Goal: Task Accomplishment & Management: Use online tool/utility

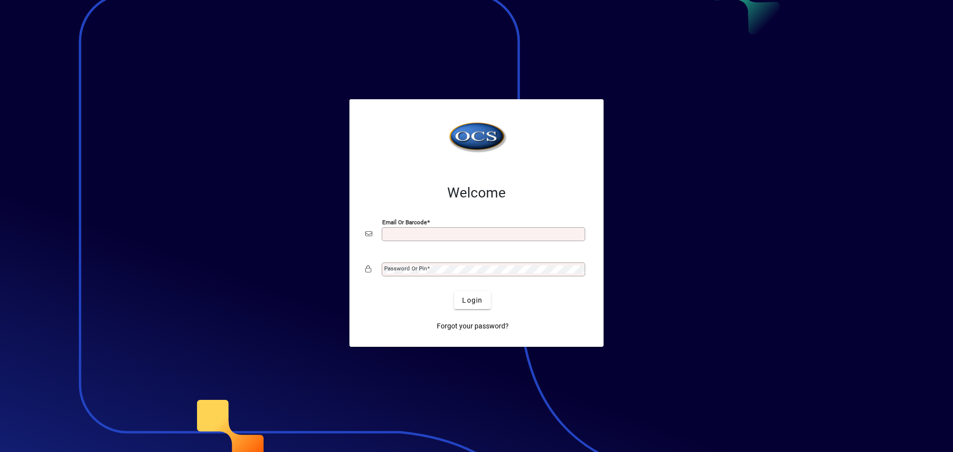
click at [439, 233] on input "Email or Barcode" at bounding box center [484, 234] width 201 height 8
type input "**********"
click at [402, 270] on mat-label "Password or Pin" at bounding box center [405, 268] width 43 height 7
click at [454, 291] on button "Login" at bounding box center [472, 300] width 36 height 18
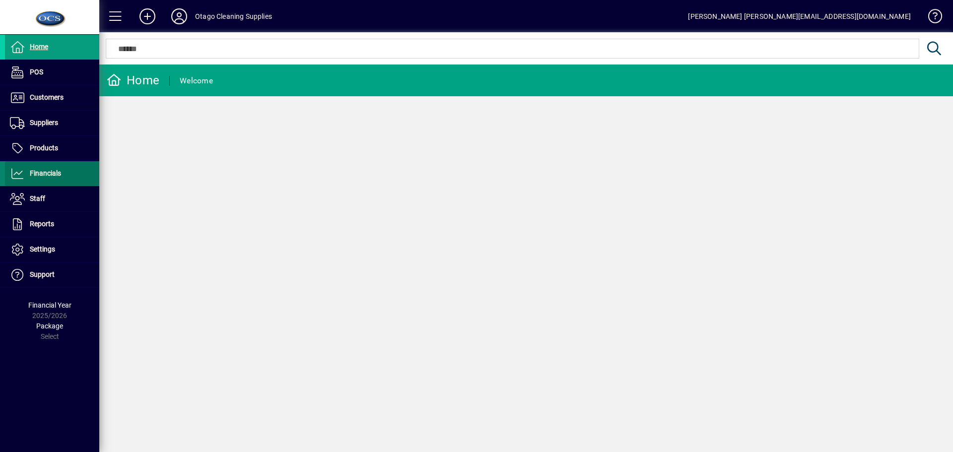
click at [55, 179] on span "Financials" at bounding box center [33, 174] width 56 height 12
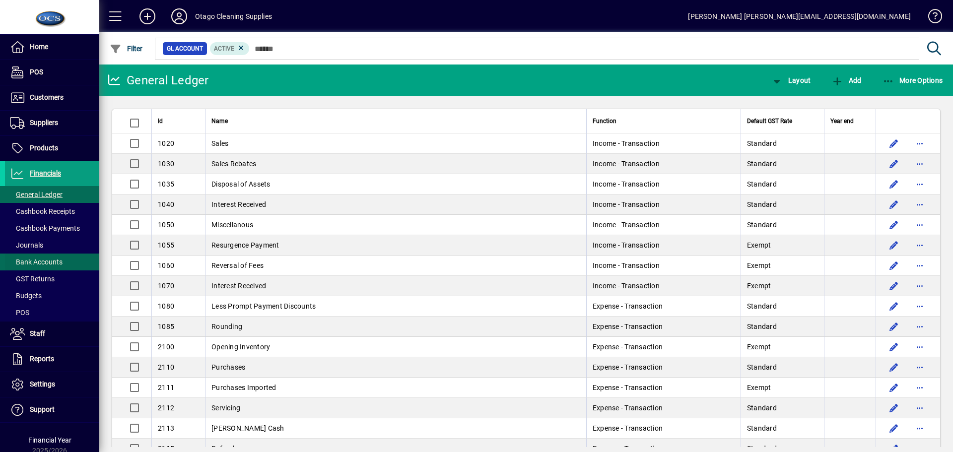
click at [42, 264] on span "Bank Accounts" at bounding box center [36, 262] width 53 height 8
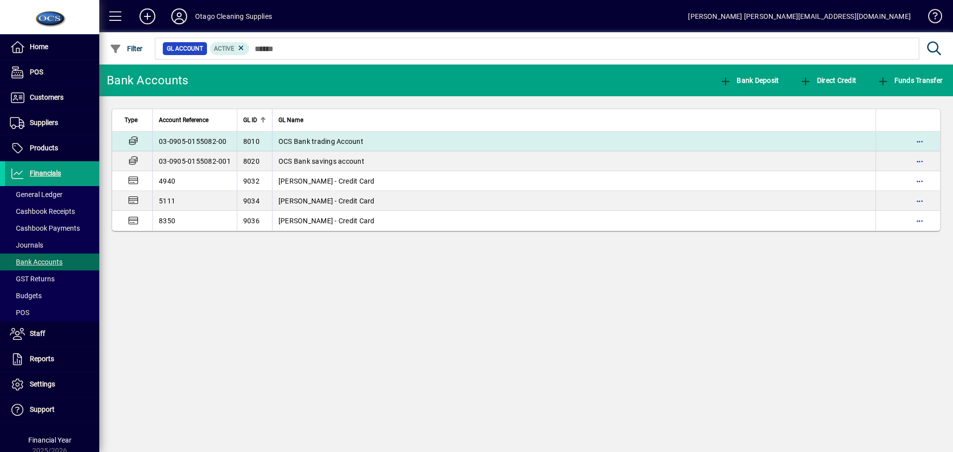
click at [306, 141] on span "OCS Bank trading Account" at bounding box center [320, 141] width 85 height 8
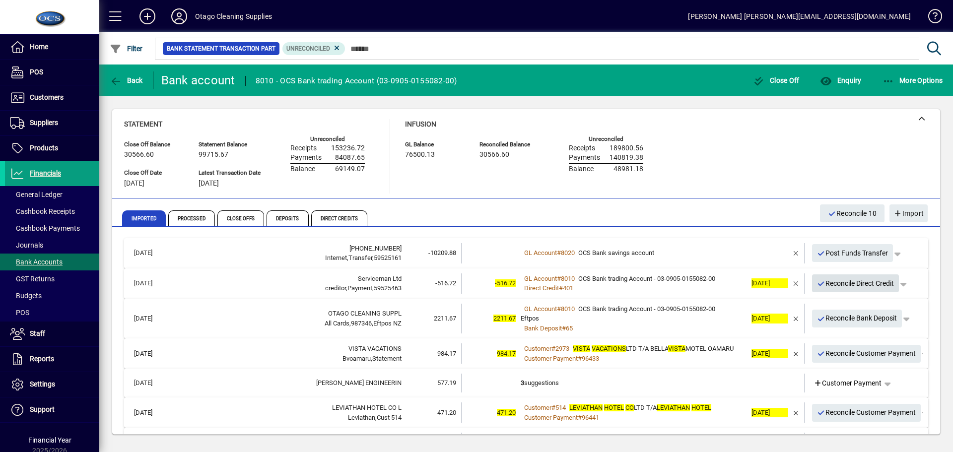
click at [837, 286] on span "Reconcile Direct Credit" at bounding box center [855, 283] width 77 height 16
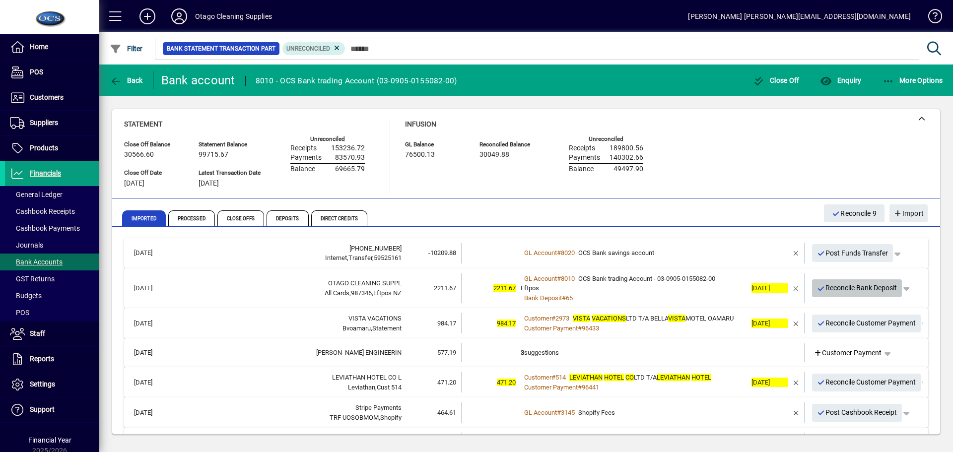
click at [837, 286] on span "Reconcile Bank Deposit" at bounding box center [857, 288] width 80 height 16
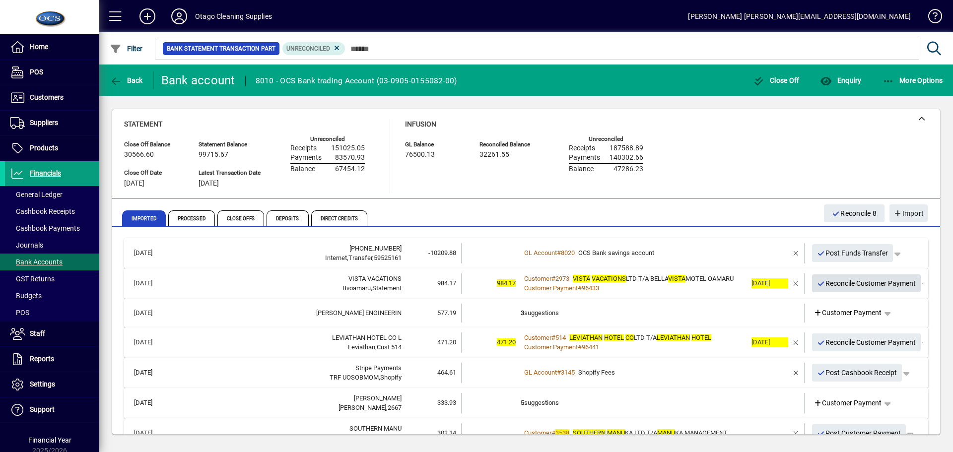
click at [833, 288] on span "Reconcile Customer Payment" at bounding box center [866, 283] width 99 height 16
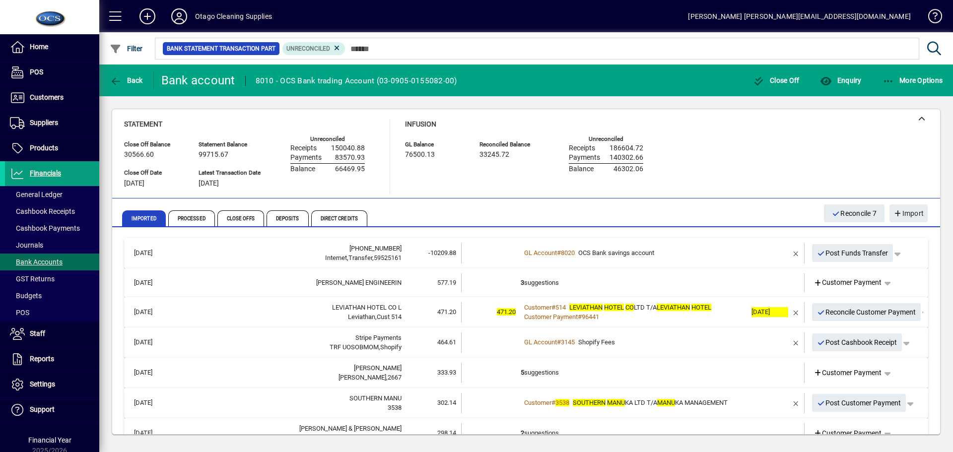
click at [764, 281] on td at bounding box center [767, 282] width 42 height 19
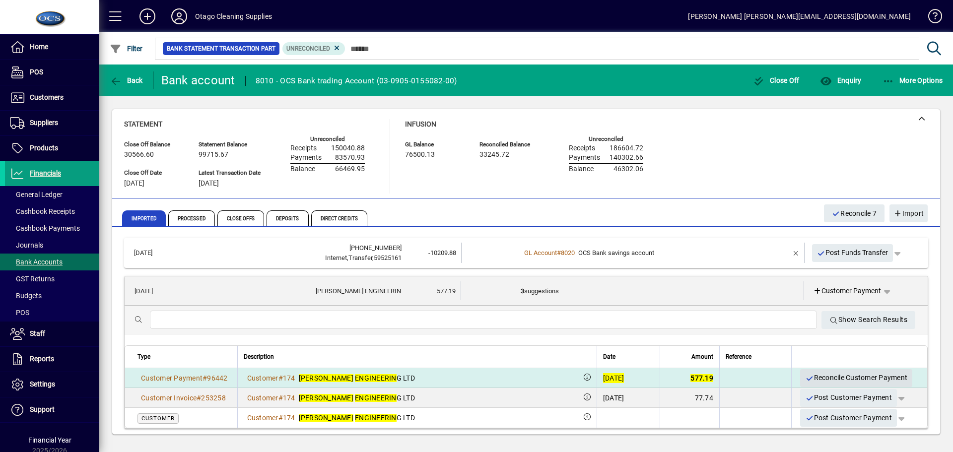
click at [834, 377] on span "Reconcile Customer Payment" at bounding box center [856, 378] width 102 height 16
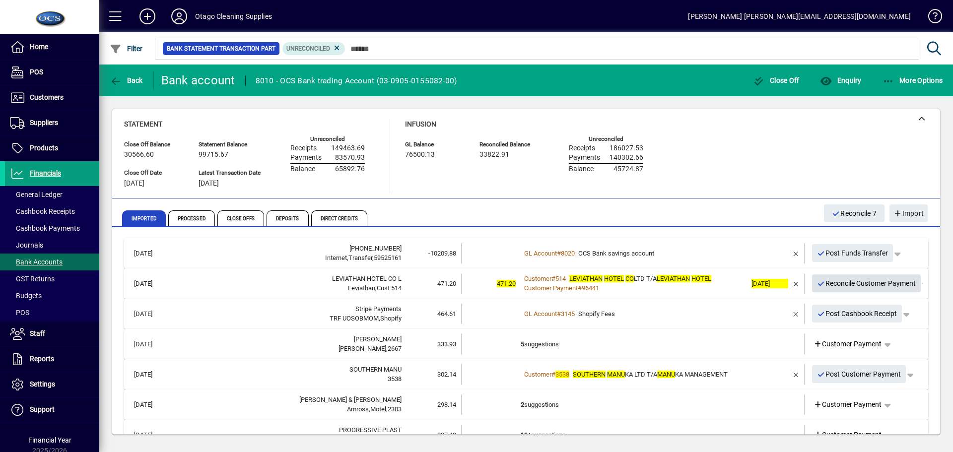
click at [837, 283] on span "Reconcile Customer Payment" at bounding box center [866, 283] width 99 height 16
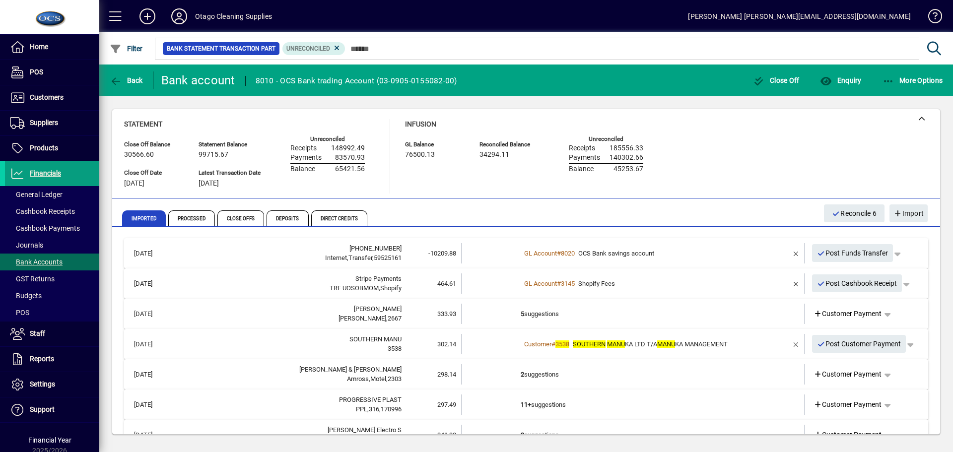
click at [695, 315] on td "5 suggestions" at bounding box center [634, 314] width 226 height 20
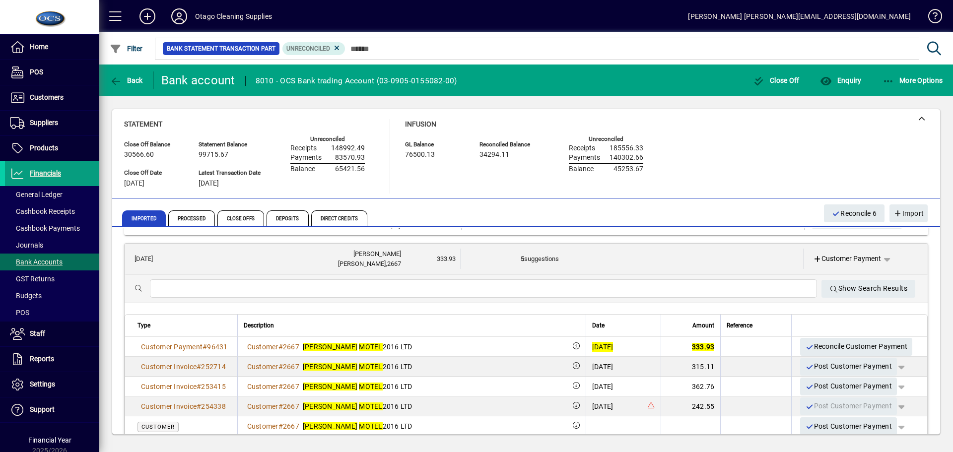
scroll to position [99, 0]
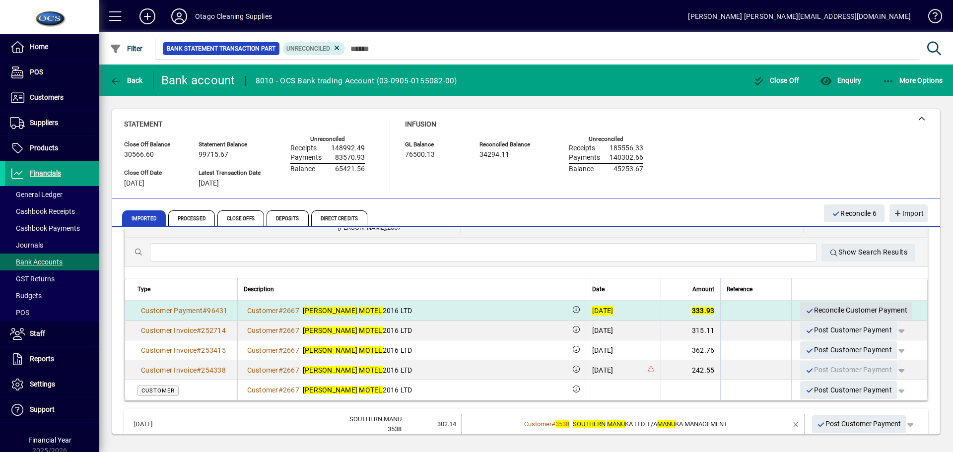
click at [814, 311] on span "Reconcile Customer Payment" at bounding box center [856, 310] width 102 height 16
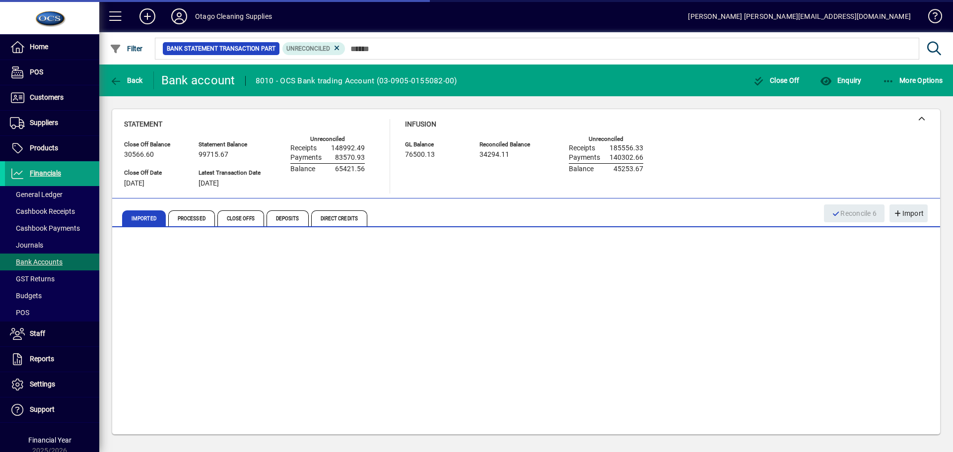
scroll to position [0, 0]
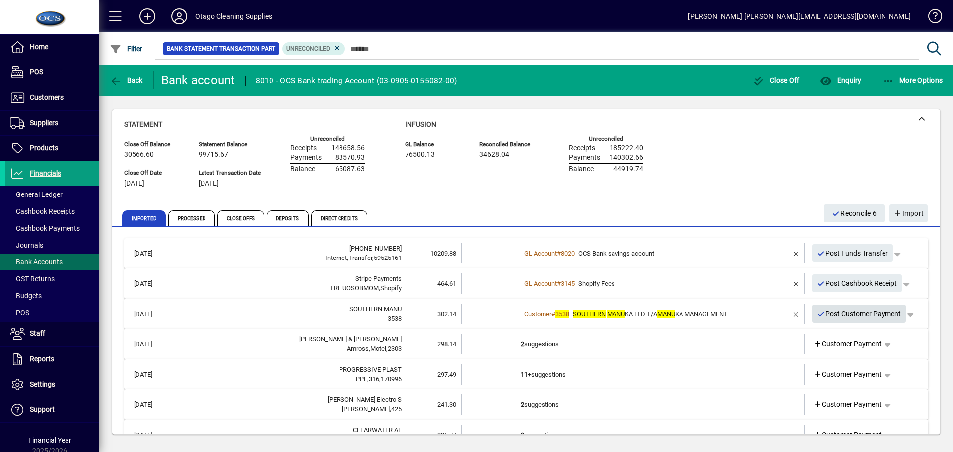
click at [824, 315] on span "Post Customer Payment" at bounding box center [859, 314] width 84 height 16
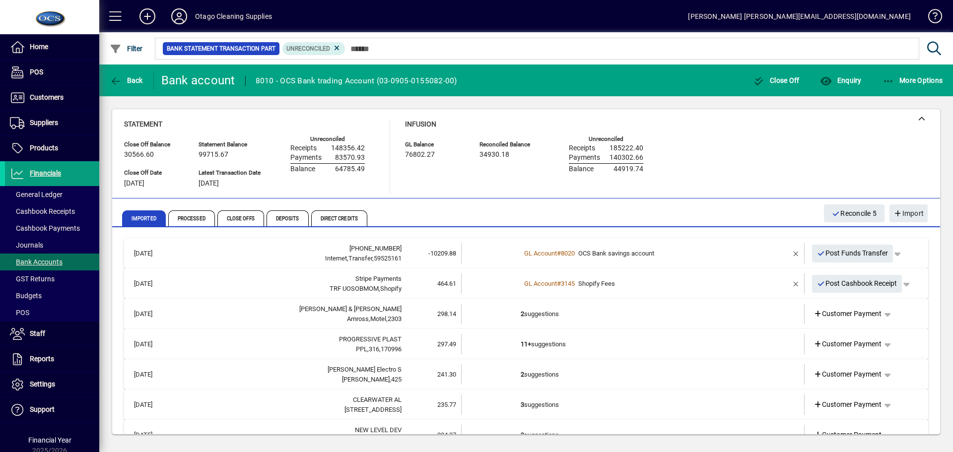
click at [709, 316] on td "2 suggestions" at bounding box center [634, 314] width 226 height 20
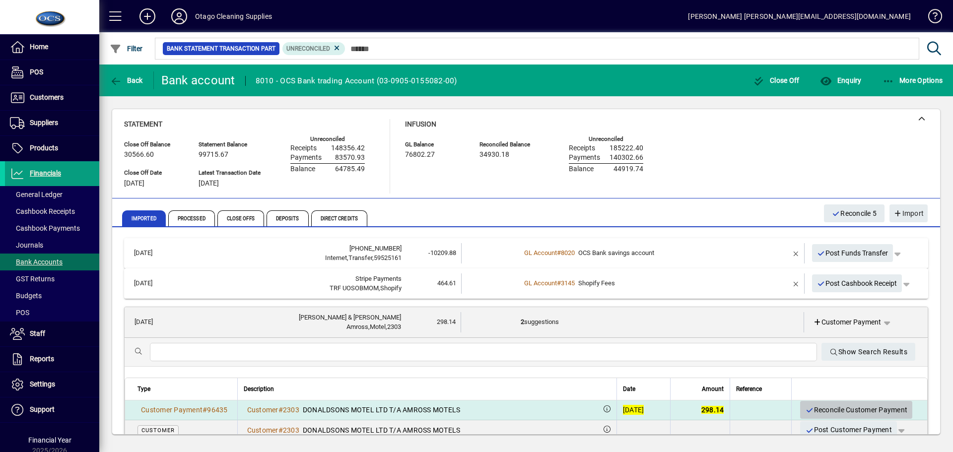
click at [832, 407] on span "Reconcile Customer Payment" at bounding box center [856, 410] width 102 height 16
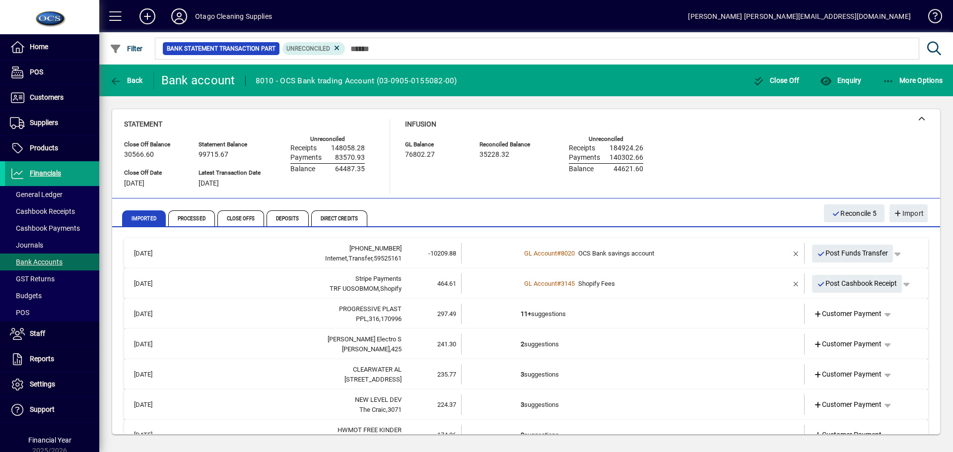
click at [716, 317] on td "11+ suggestions" at bounding box center [634, 314] width 226 height 20
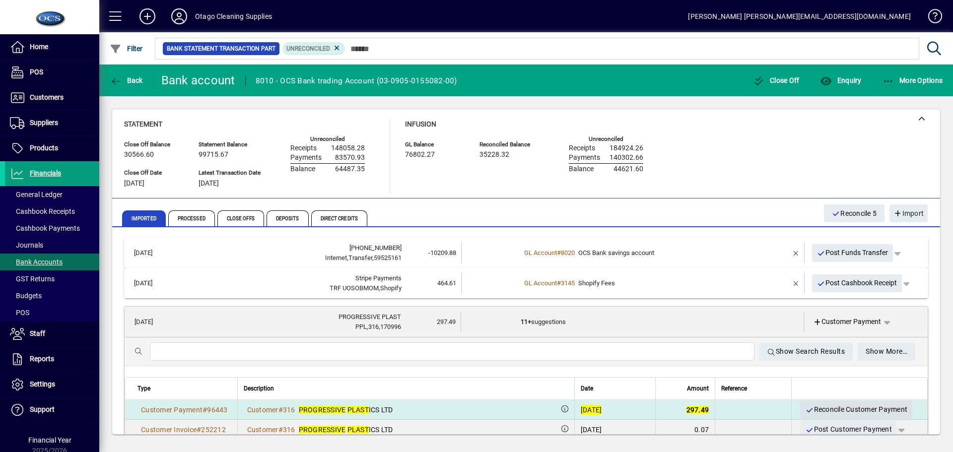
click at [829, 408] on span "Reconcile Customer Payment" at bounding box center [856, 410] width 102 height 16
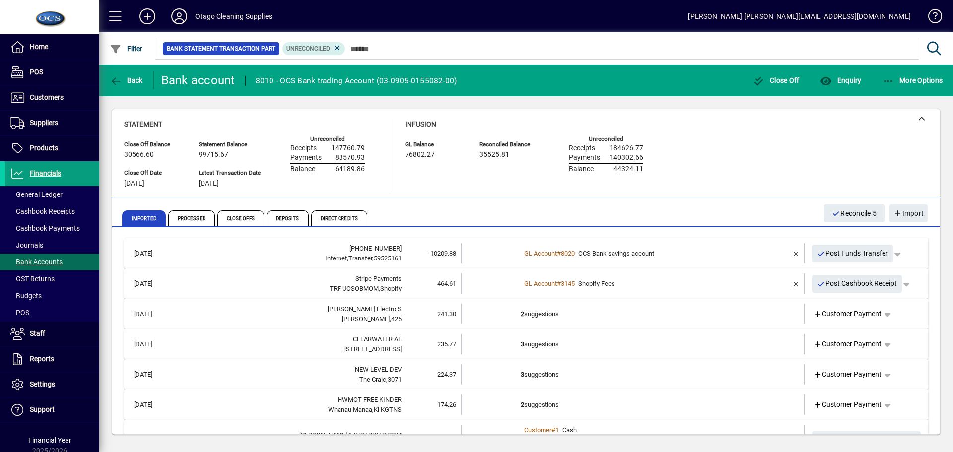
click at [728, 323] on td "2 suggestions" at bounding box center [634, 314] width 226 height 20
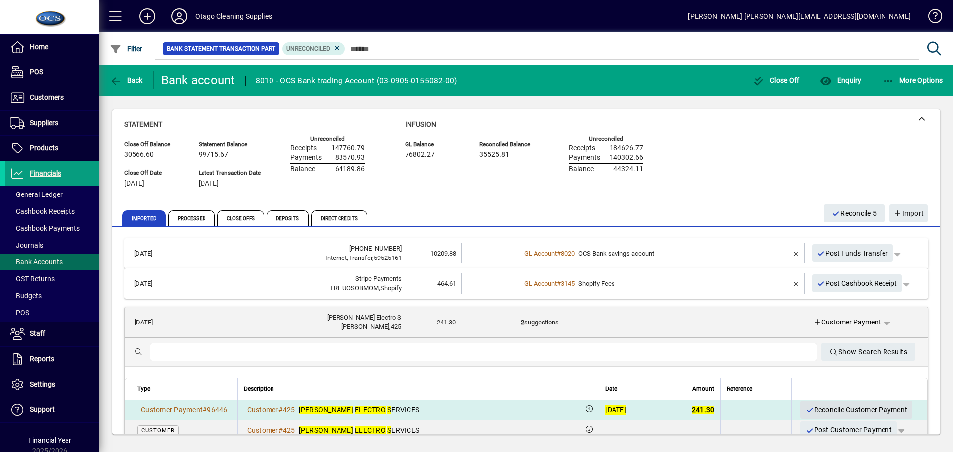
click at [832, 408] on span "Reconcile Customer Payment" at bounding box center [856, 410] width 102 height 16
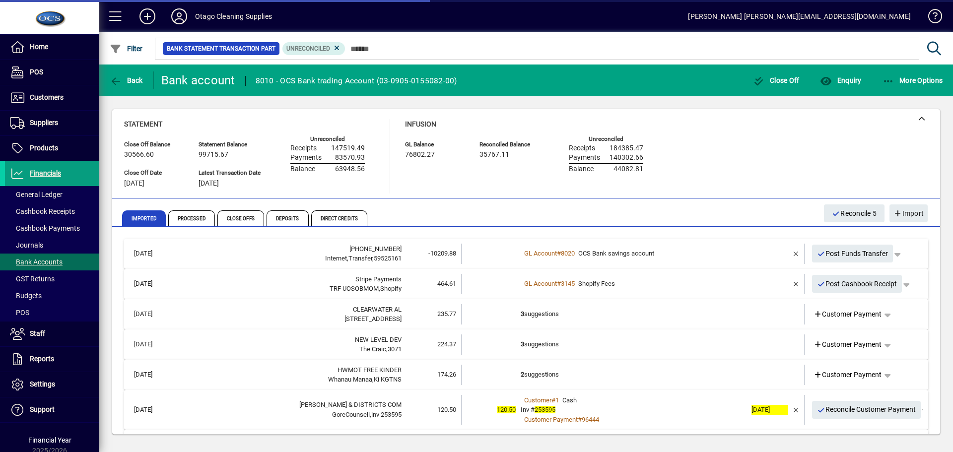
click at [719, 319] on td "3 suggestions" at bounding box center [634, 314] width 226 height 20
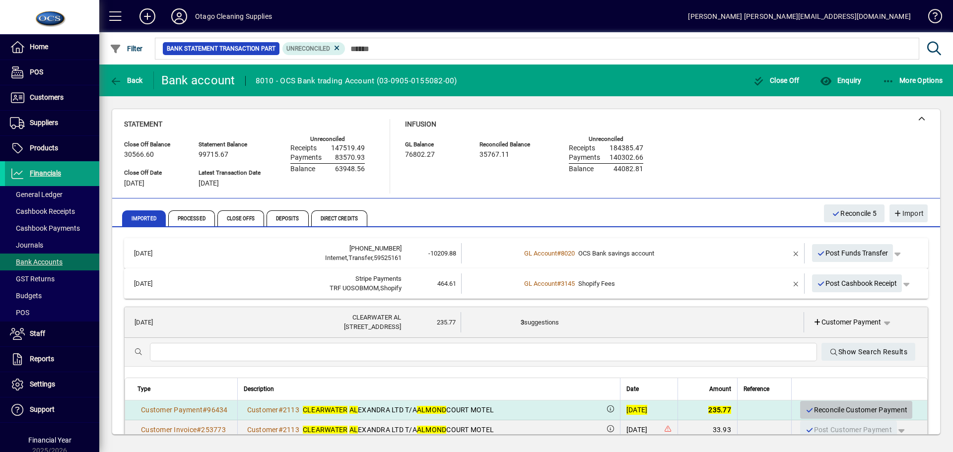
click at [829, 409] on span "Reconcile Customer Payment" at bounding box center [856, 410] width 102 height 16
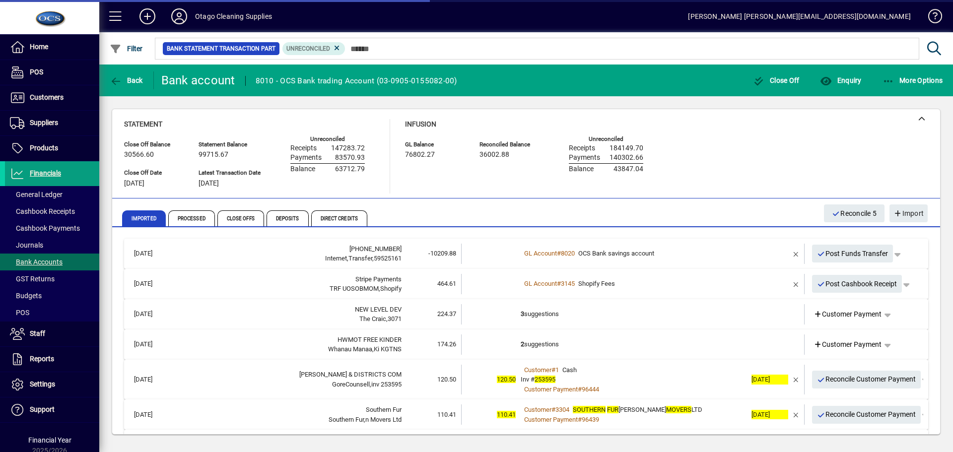
click at [729, 314] on td "3 suggestions" at bounding box center [634, 314] width 226 height 20
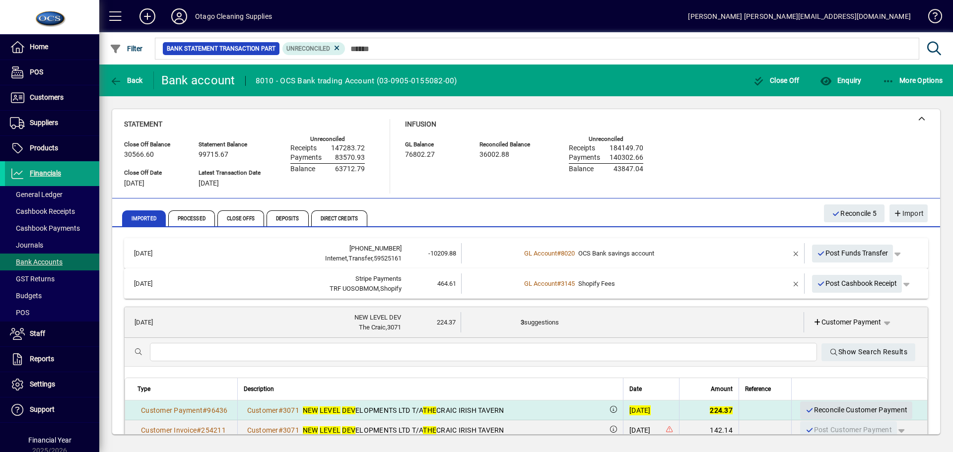
click at [826, 408] on span "Reconcile Customer Payment" at bounding box center [856, 410] width 102 height 16
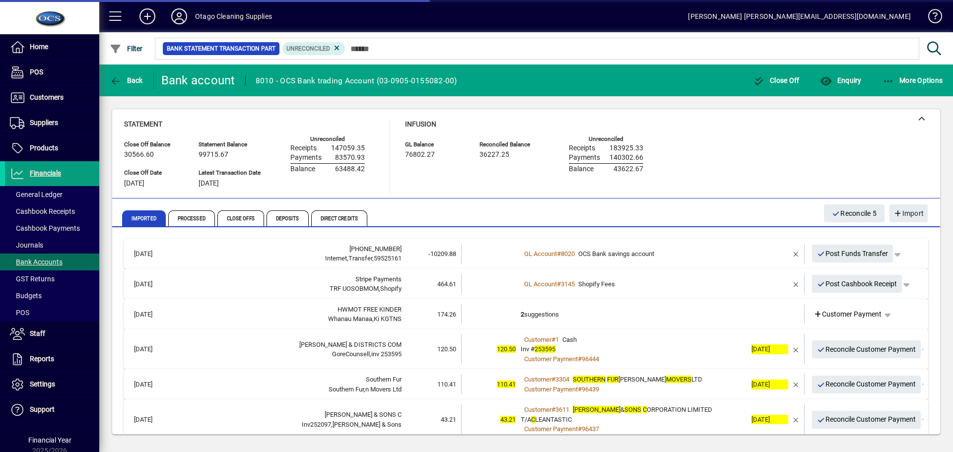
click at [717, 315] on td "2 suggestions" at bounding box center [634, 314] width 226 height 20
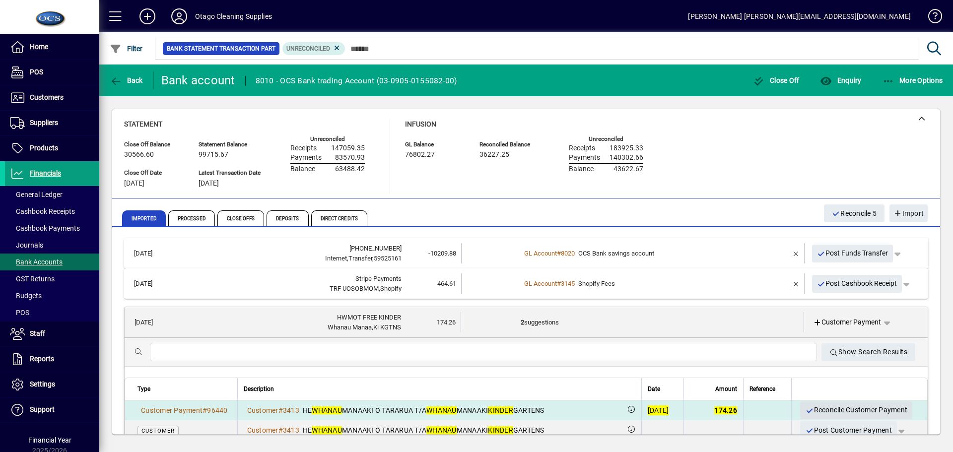
click at [823, 409] on span "Reconcile Customer Payment" at bounding box center [856, 410] width 102 height 16
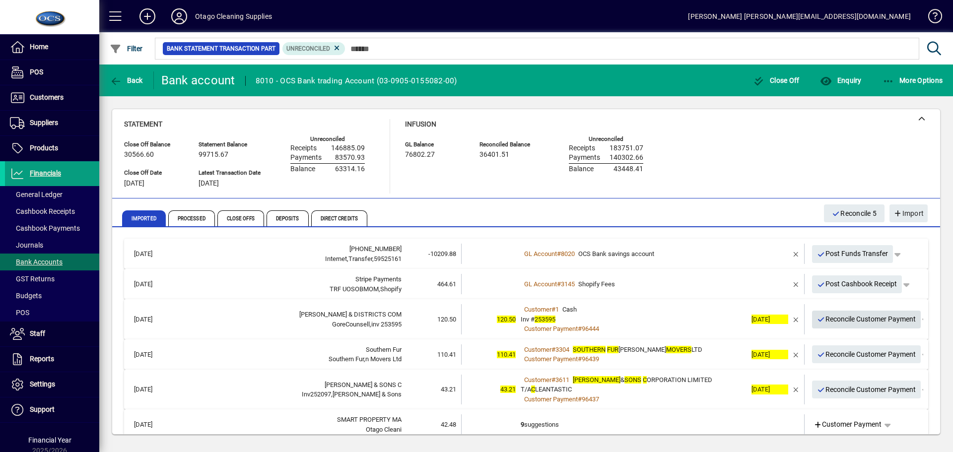
click at [817, 322] on icon "button" at bounding box center [821, 319] width 9 height 7
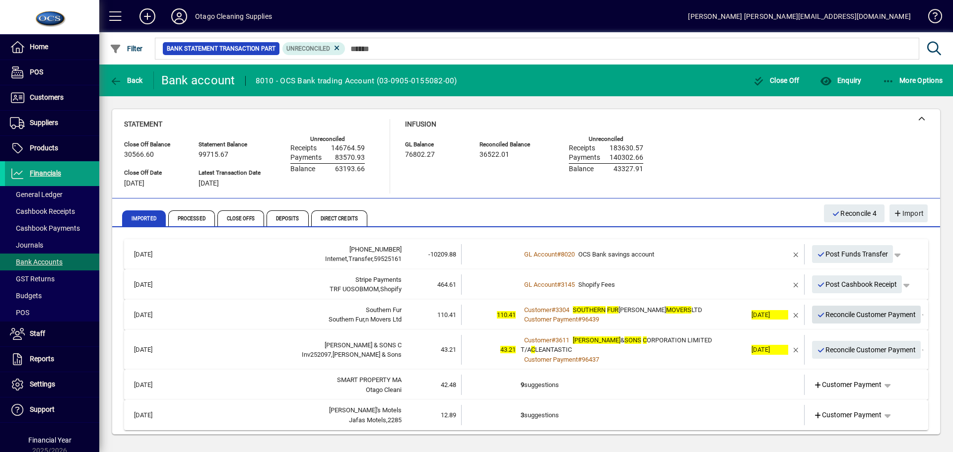
click at [817, 318] on icon "button" at bounding box center [821, 315] width 9 height 7
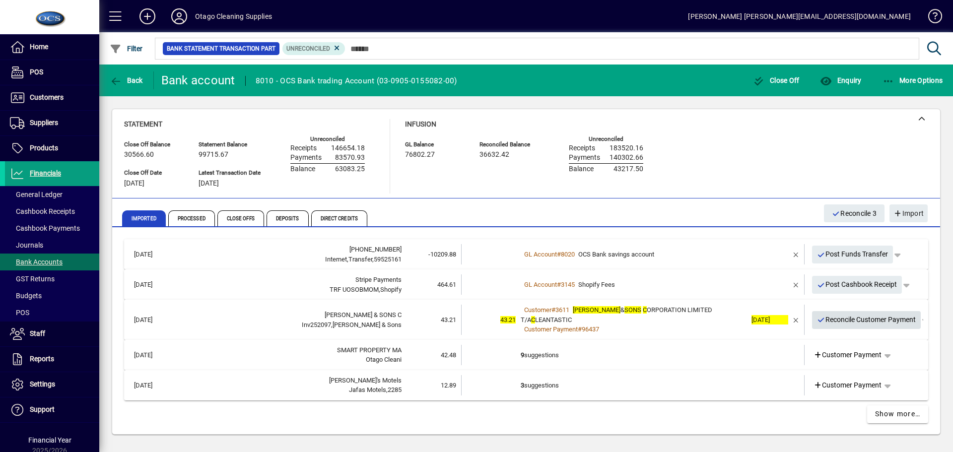
click at [817, 318] on icon "button" at bounding box center [821, 320] width 9 height 7
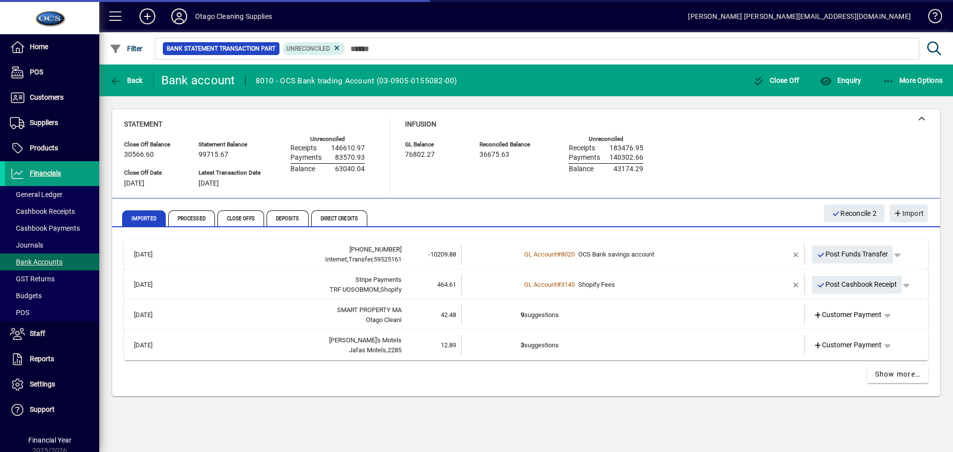
click at [761, 316] on td at bounding box center [767, 315] width 42 height 20
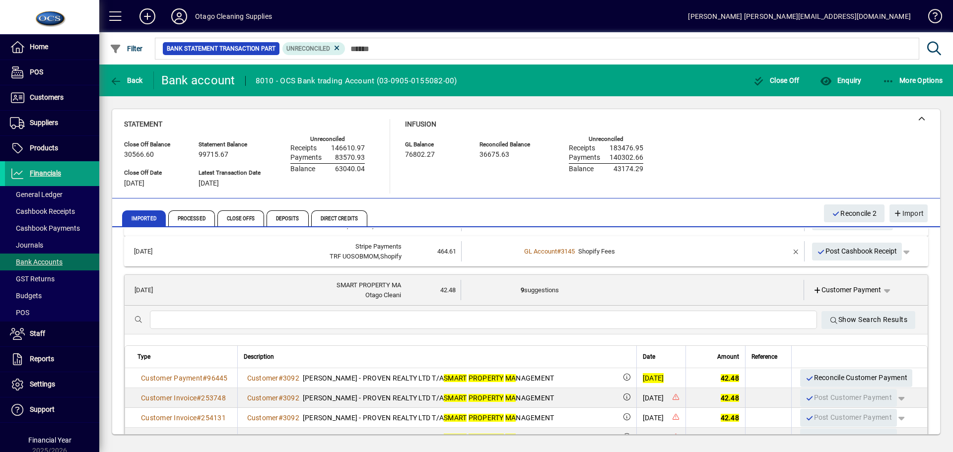
scroll to position [50, 0]
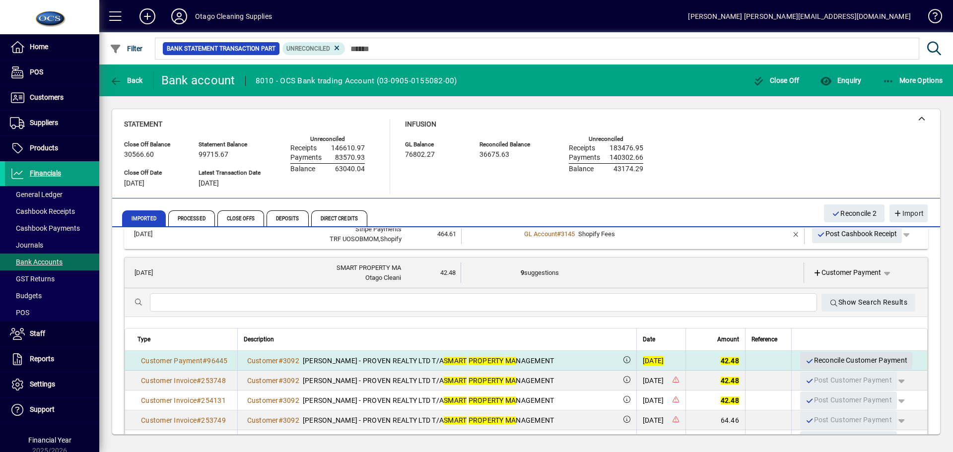
click at [805, 364] on span "Reconcile Customer Payment" at bounding box center [856, 360] width 102 height 16
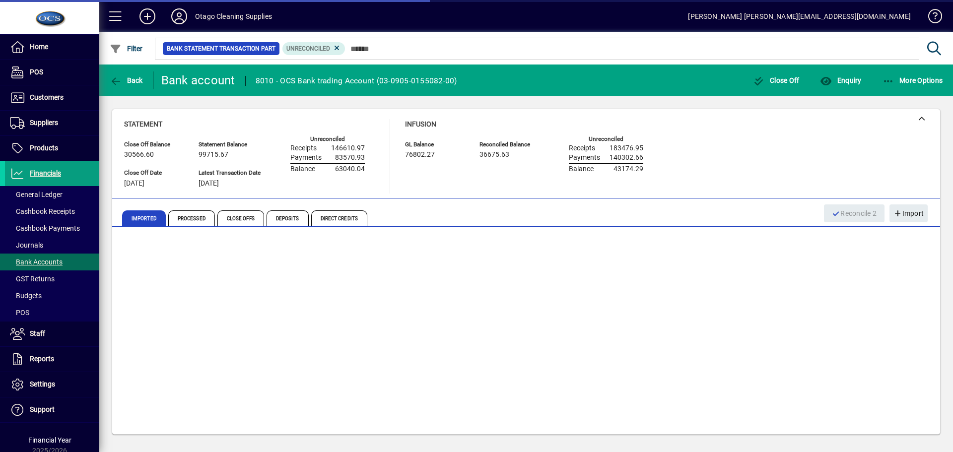
scroll to position [0, 0]
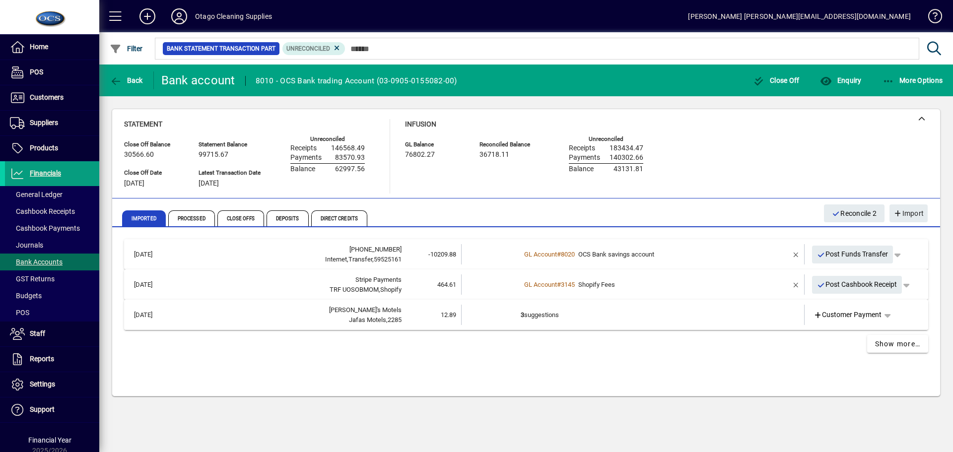
click at [701, 316] on td "3 suggestions" at bounding box center [634, 315] width 226 height 20
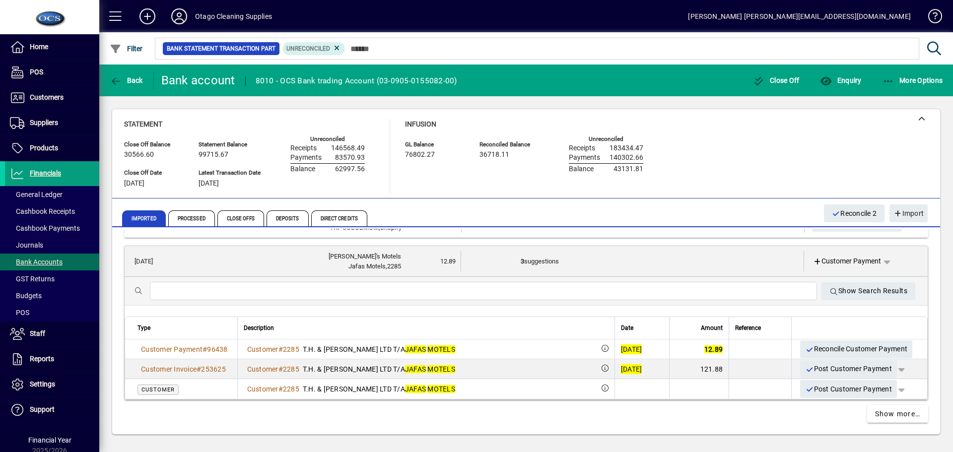
scroll to position [63, 0]
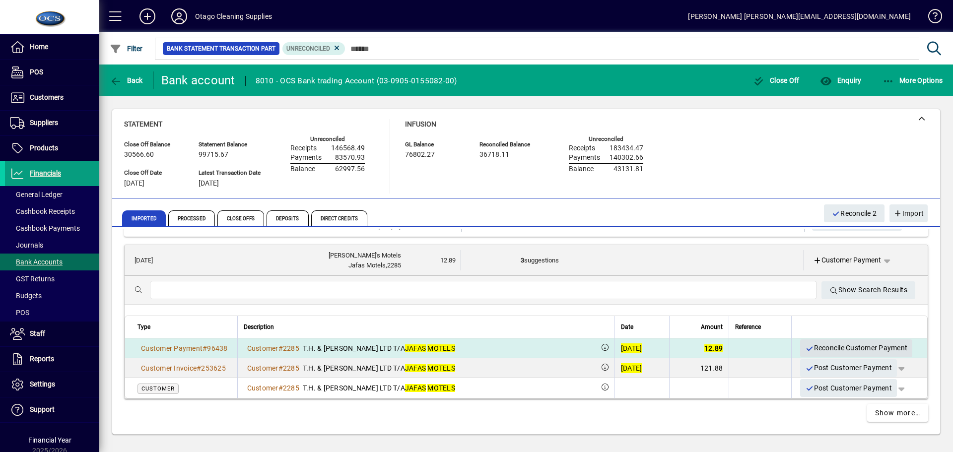
click at [822, 348] on span "Reconcile Customer Payment" at bounding box center [856, 348] width 102 height 16
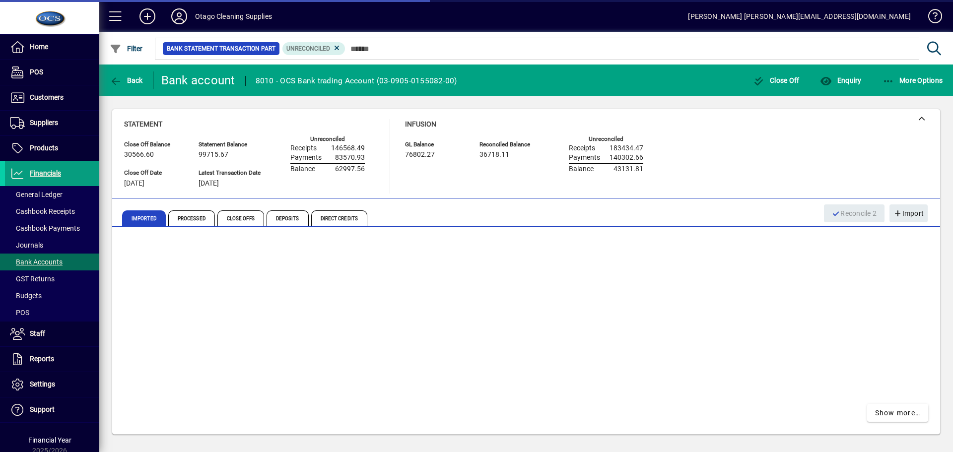
scroll to position [0, 0]
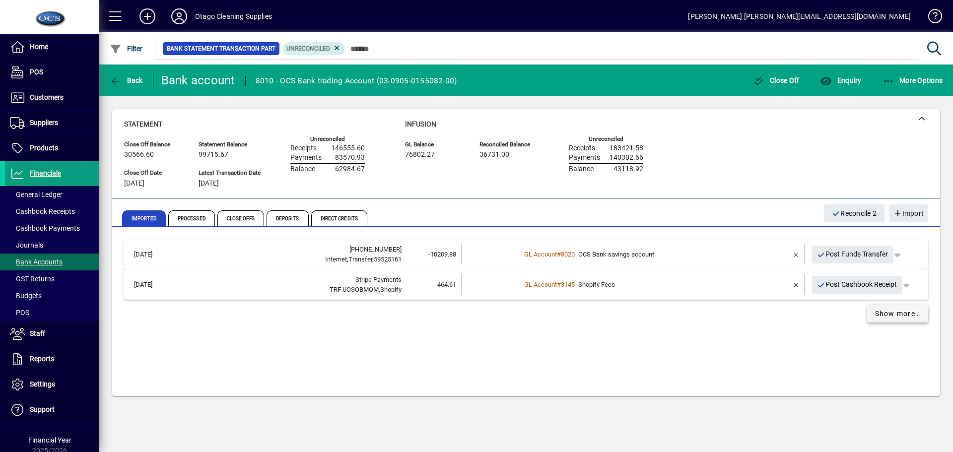
click at [887, 319] on span "Show more…" at bounding box center [898, 314] width 46 height 10
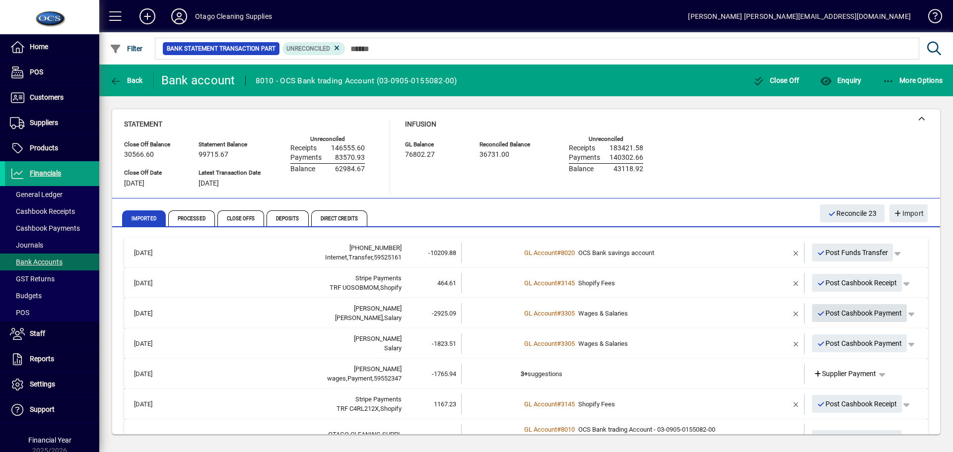
click at [834, 315] on span "Post Cashbook Payment" at bounding box center [859, 313] width 85 height 16
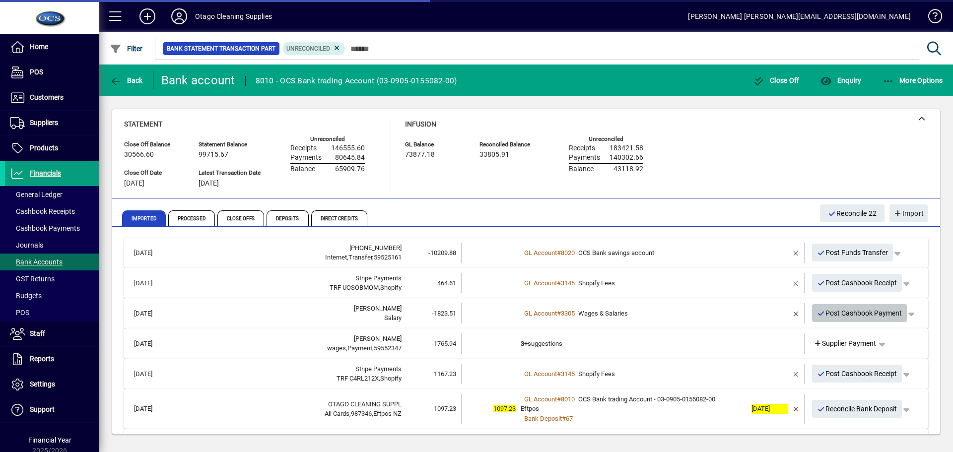
click at [834, 315] on span "Post Cashbook Payment" at bounding box center [859, 313] width 85 height 16
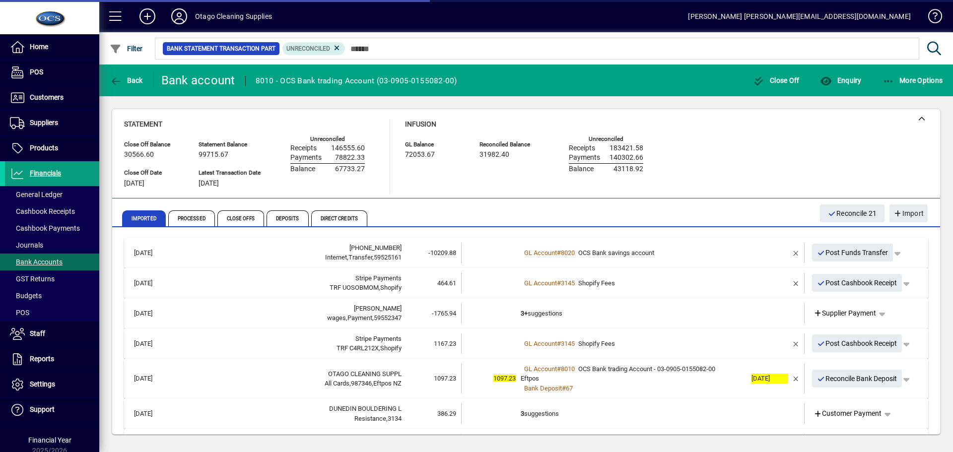
click at [688, 315] on td "3+ suggestions" at bounding box center [634, 313] width 226 height 20
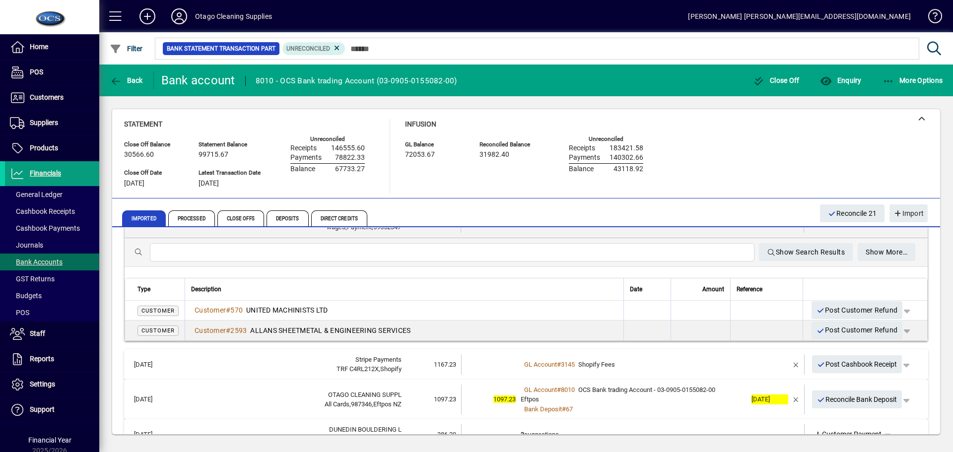
scroll to position [50, 0]
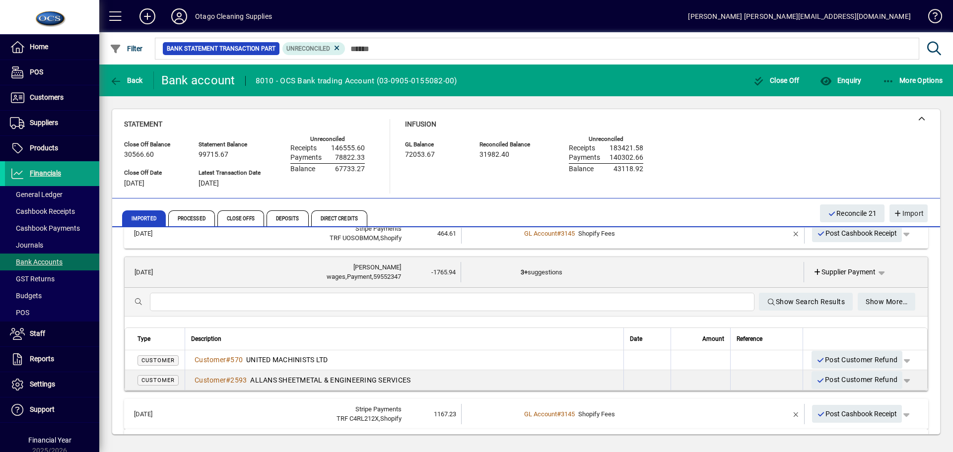
click at [695, 270] on td "3+ suggestions" at bounding box center [633, 272] width 225 height 20
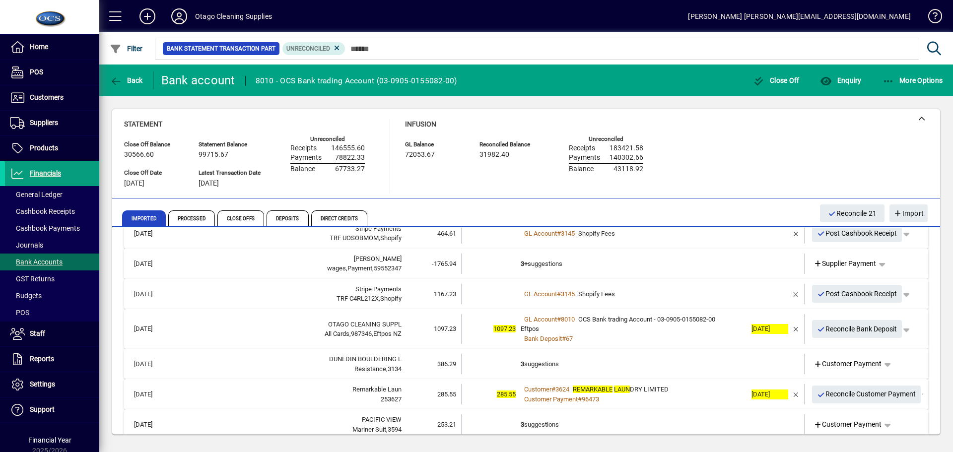
click at [694, 270] on td "3+ suggestions" at bounding box center [634, 264] width 226 height 20
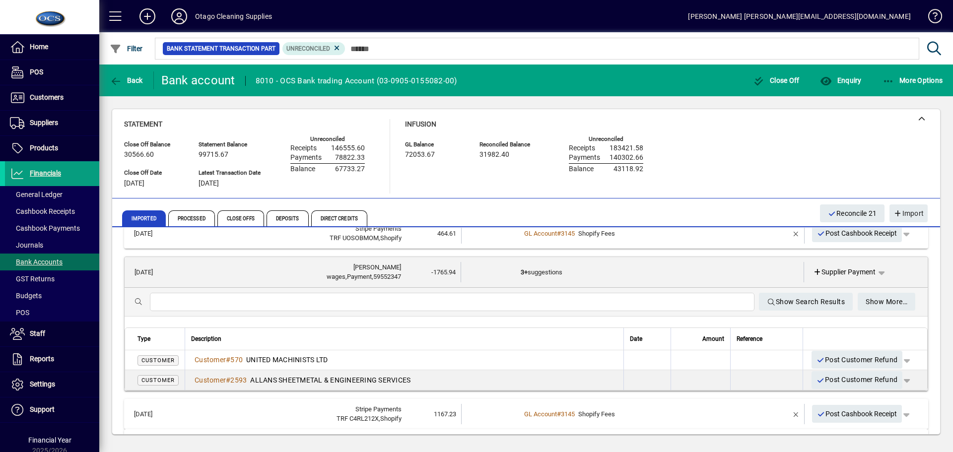
click at [662, 279] on td "3+ suggestions" at bounding box center [633, 272] width 225 height 20
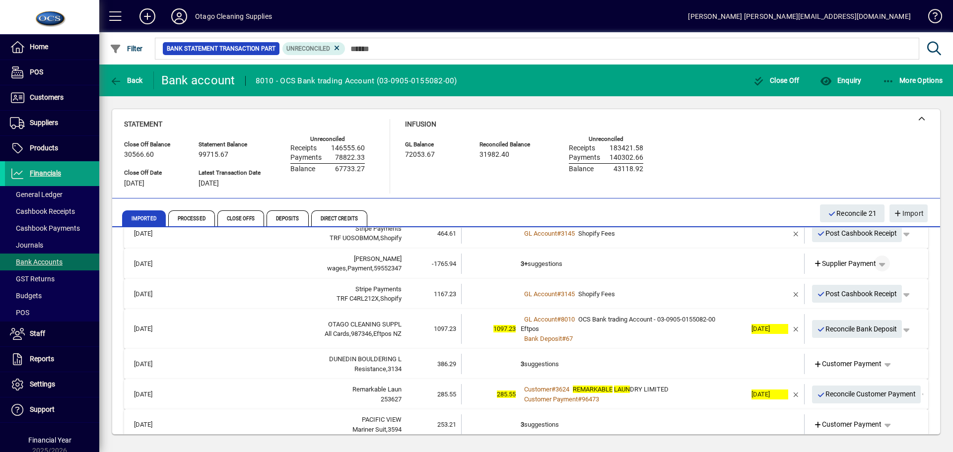
click at [880, 263] on span "button" at bounding box center [882, 264] width 24 height 24
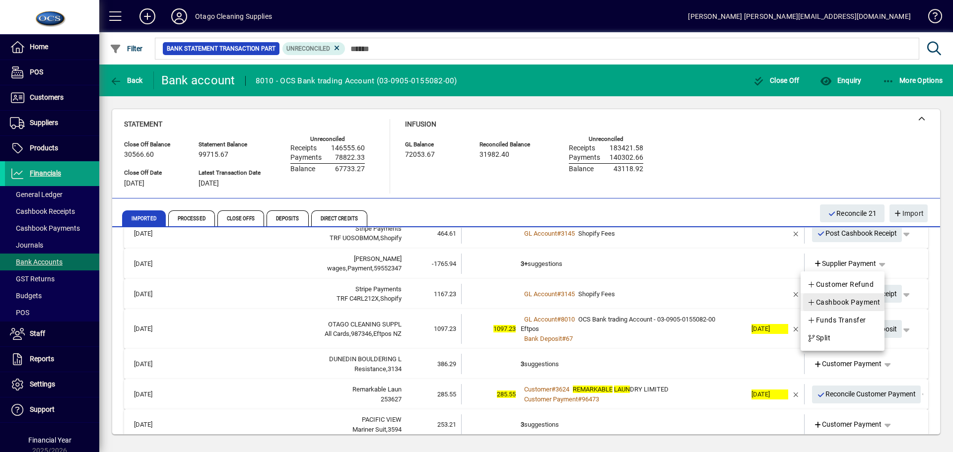
click at [844, 303] on span "Cashbook Payment" at bounding box center [843, 302] width 73 height 12
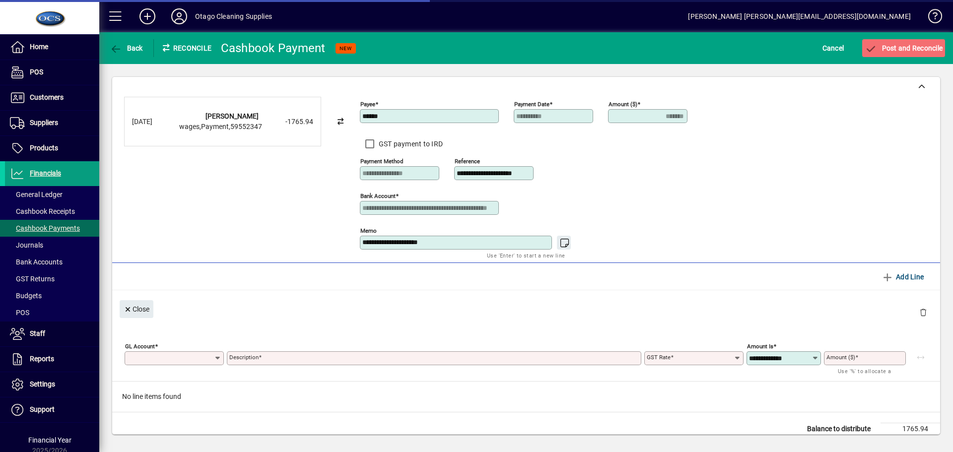
type input "*******"
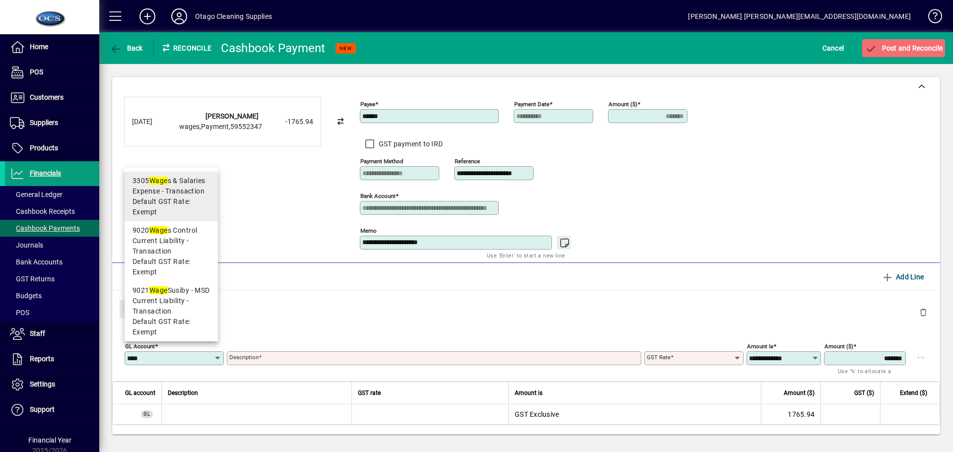
click at [179, 203] on span "Default GST Rate: Exempt" at bounding box center [171, 207] width 77 height 21
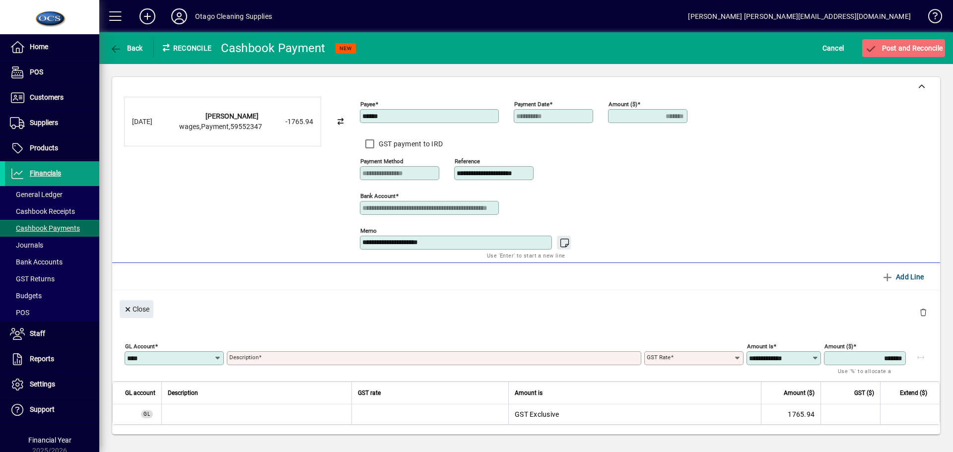
type input "****"
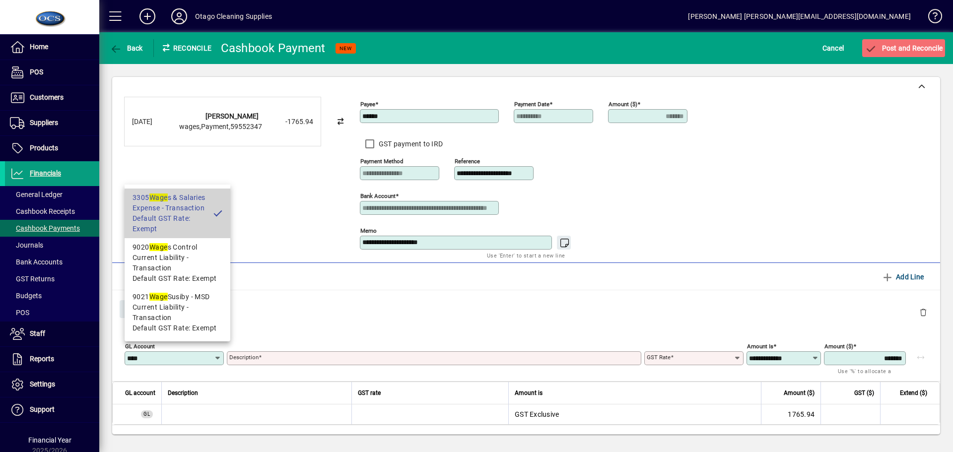
type input "**********"
type input "******"
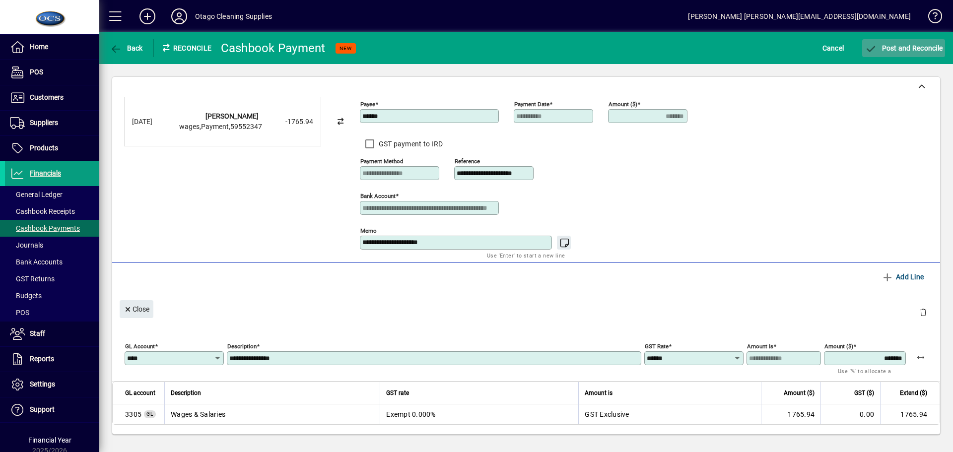
click at [899, 45] on span "Post and Reconcile" at bounding box center [904, 48] width 78 height 8
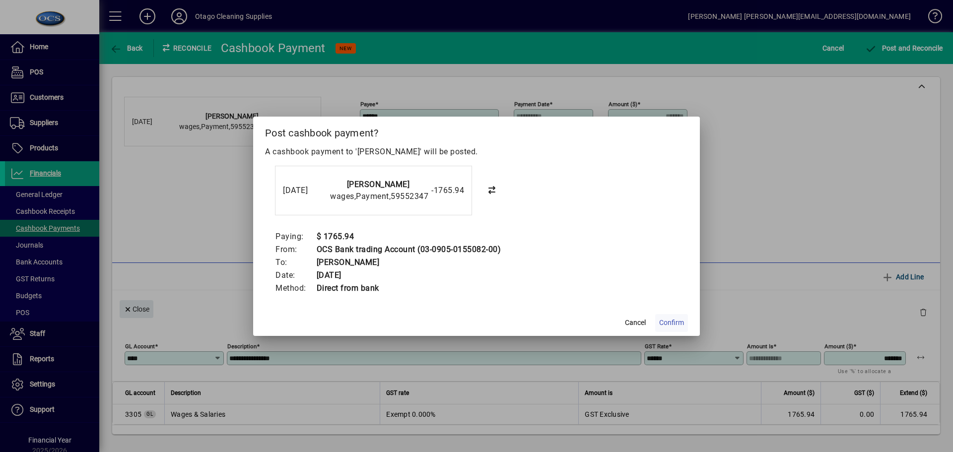
click at [674, 322] on span "Confirm" at bounding box center [671, 323] width 25 height 10
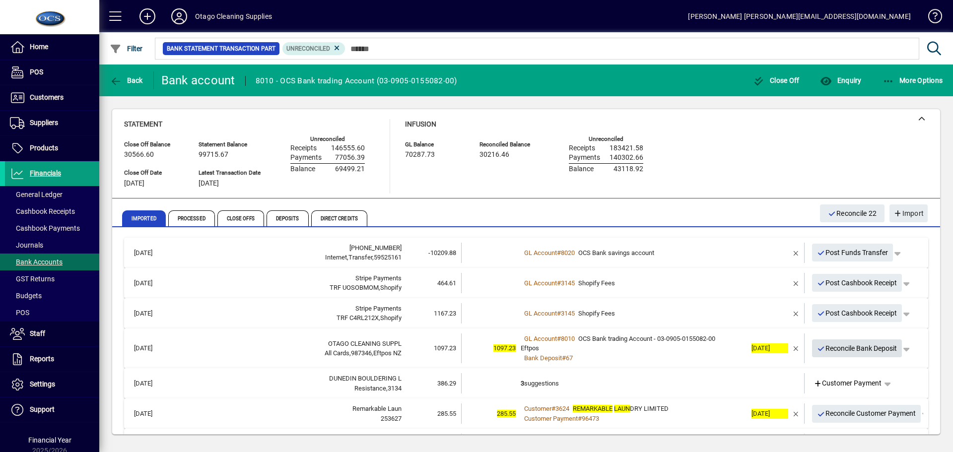
click at [850, 350] on span "Reconcile Bank Deposit" at bounding box center [857, 348] width 80 height 16
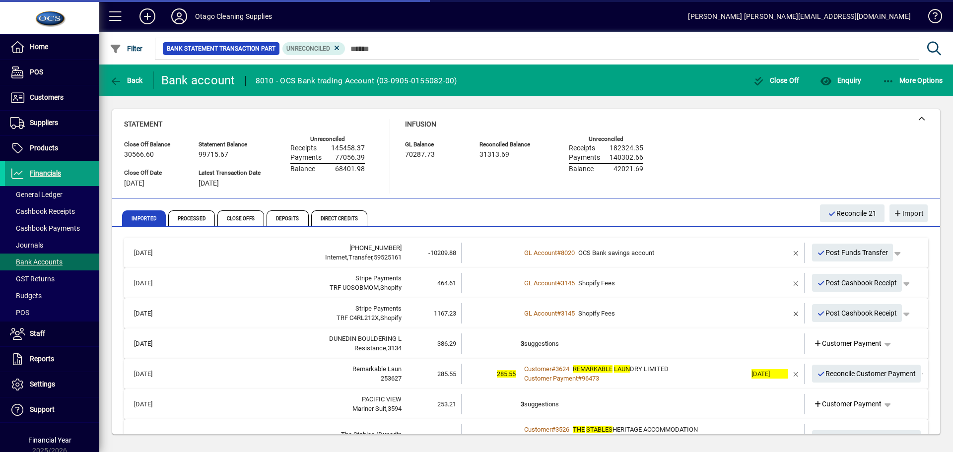
click at [707, 344] on td "3 suggestions" at bounding box center [634, 344] width 226 height 20
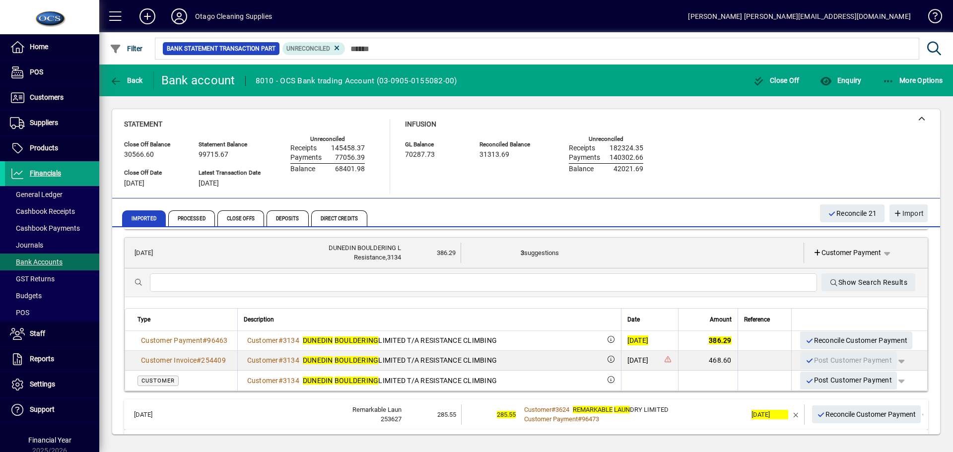
scroll to position [50, 0]
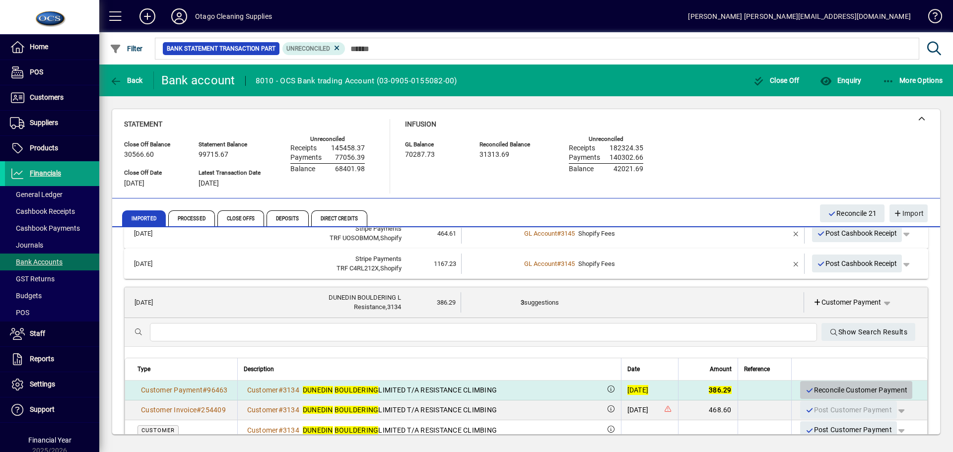
click at [805, 385] on span "Reconcile Customer Payment" at bounding box center [856, 390] width 102 height 16
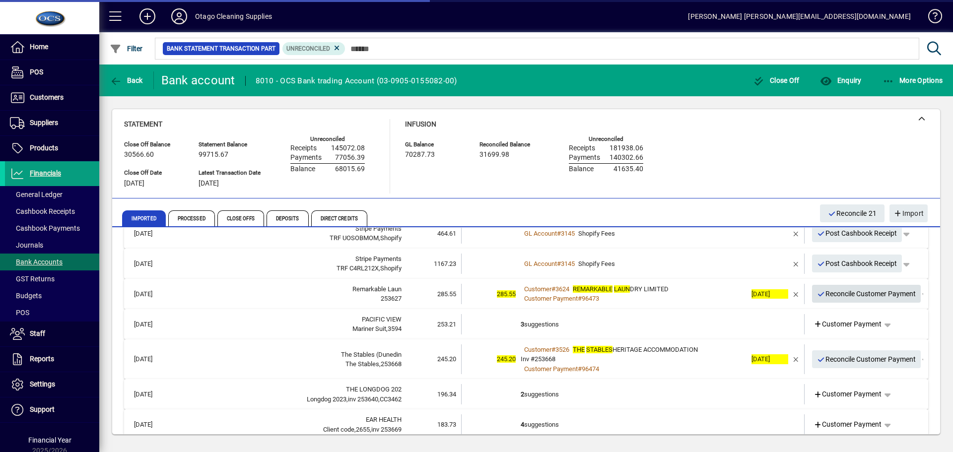
click at [827, 296] on span "Reconcile Customer Payment" at bounding box center [866, 294] width 99 height 16
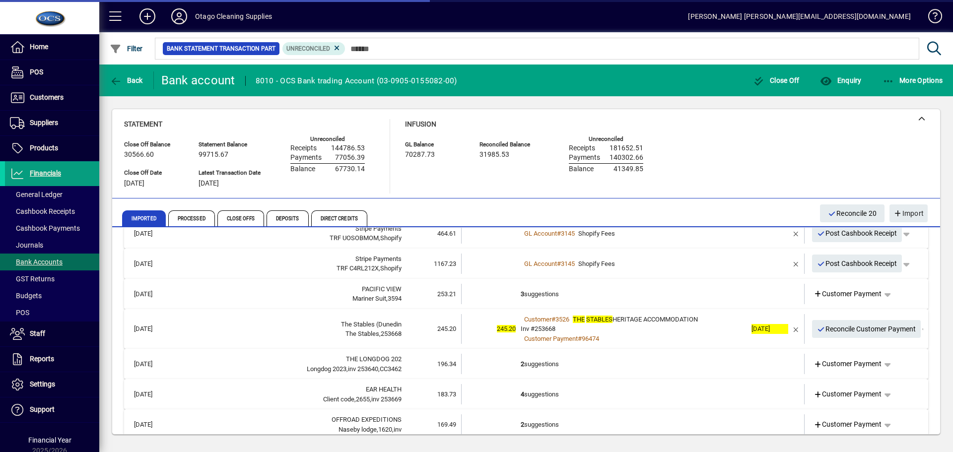
click at [670, 299] on td "3 suggestions" at bounding box center [634, 294] width 226 height 20
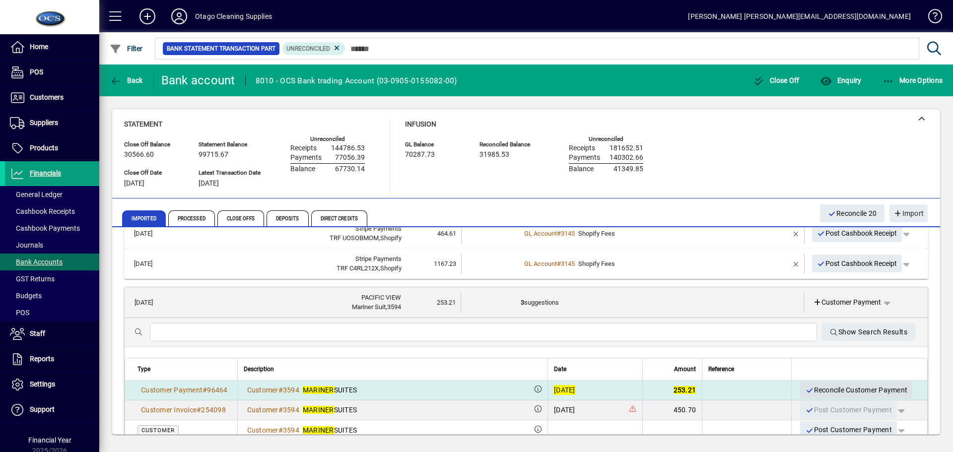
click at [817, 389] on span "Reconcile Customer Payment" at bounding box center [856, 390] width 102 height 16
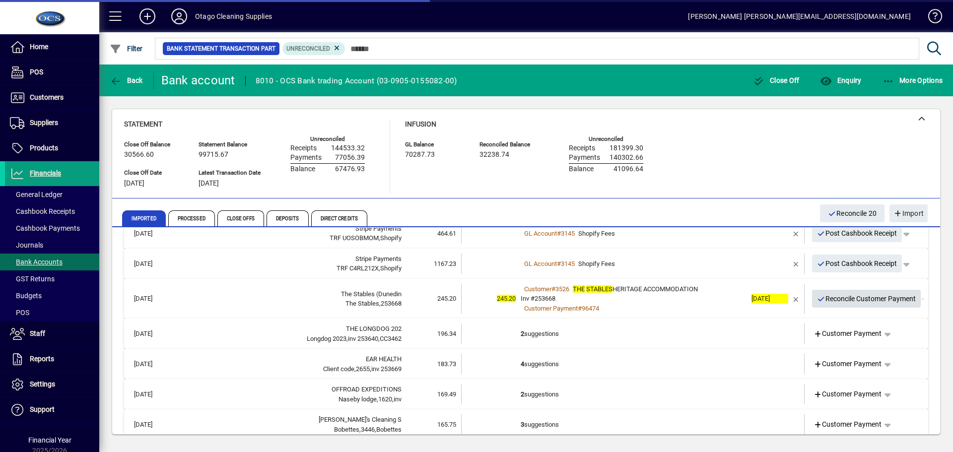
click at [822, 298] on span "Reconcile Customer Payment" at bounding box center [866, 299] width 99 height 16
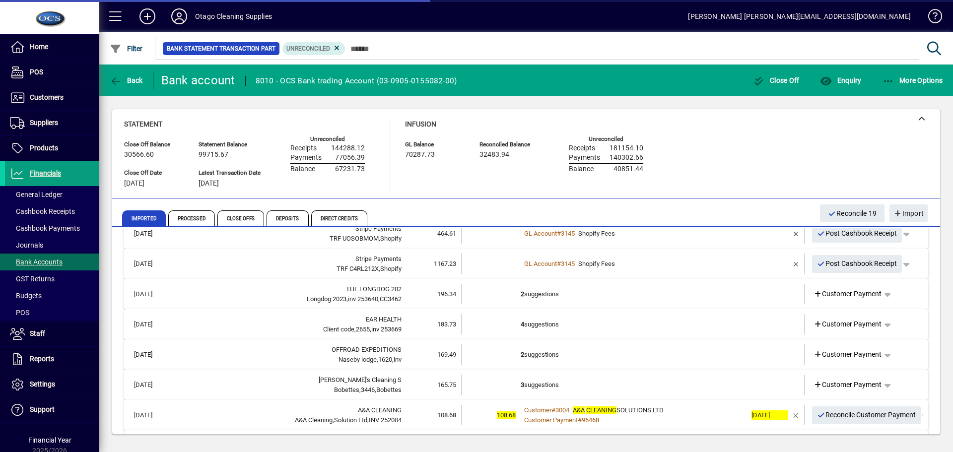
click at [679, 297] on td "2 suggestions" at bounding box center [634, 294] width 226 height 20
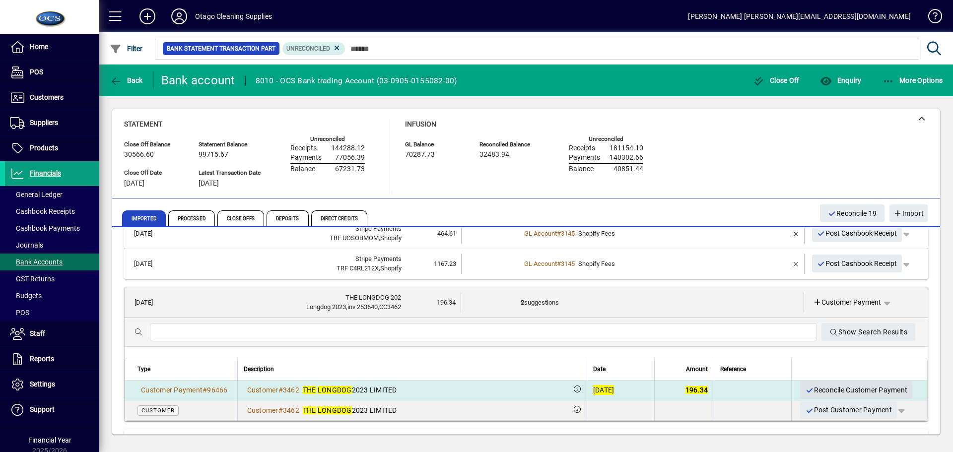
click at [809, 388] on span "Reconcile Customer Payment" at bounding box center [856, 390] width 102 height 16
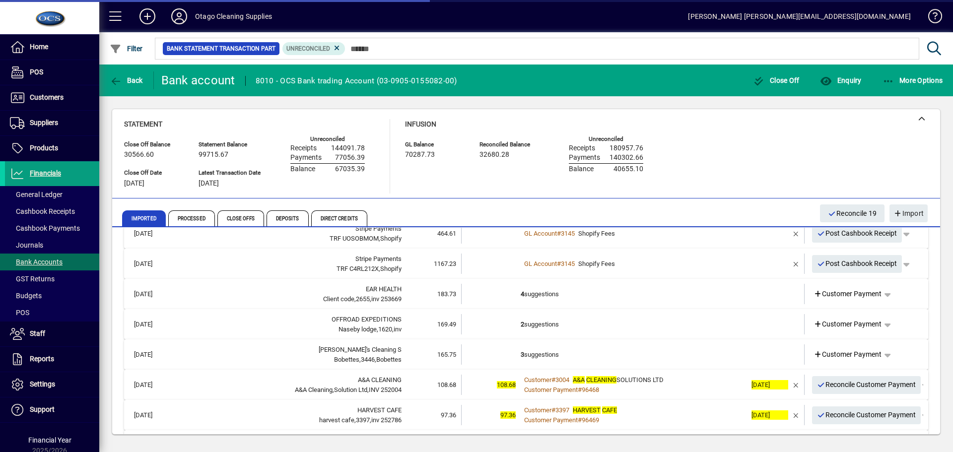
click at [707, 302] on td "4 suggestions" at bounding box center [634, 294] width 226 height 20
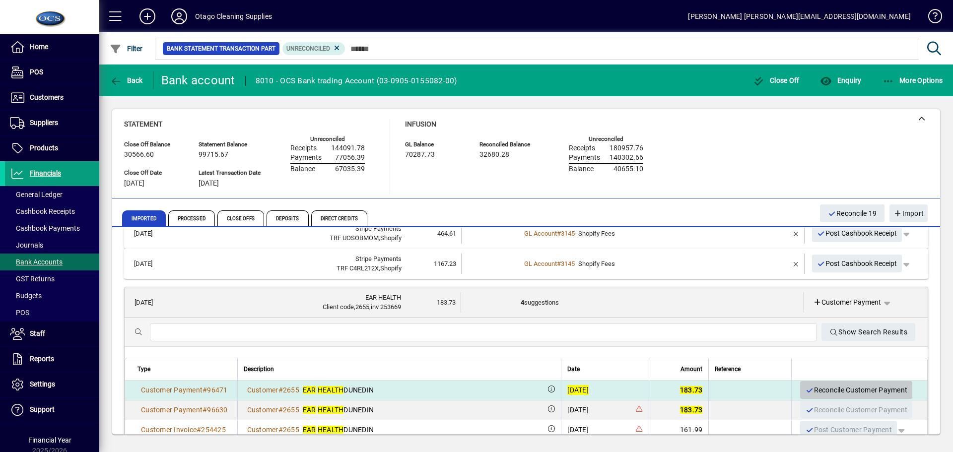
click at [815, 388] on span "Reconcile Customer Payment" at bounding box center [856, 390] width 102 height 16
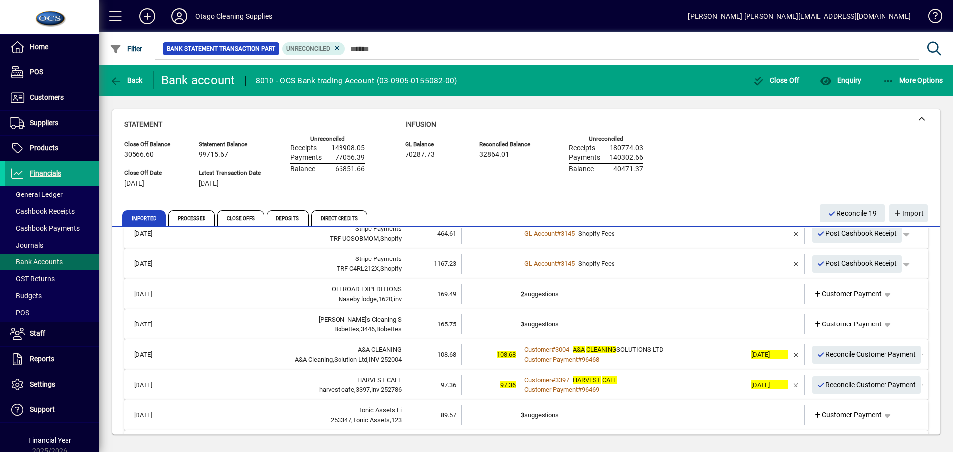
click at [707, 299] on td "2 suggestions" at bounding box center [634, 294] width 226 height 20
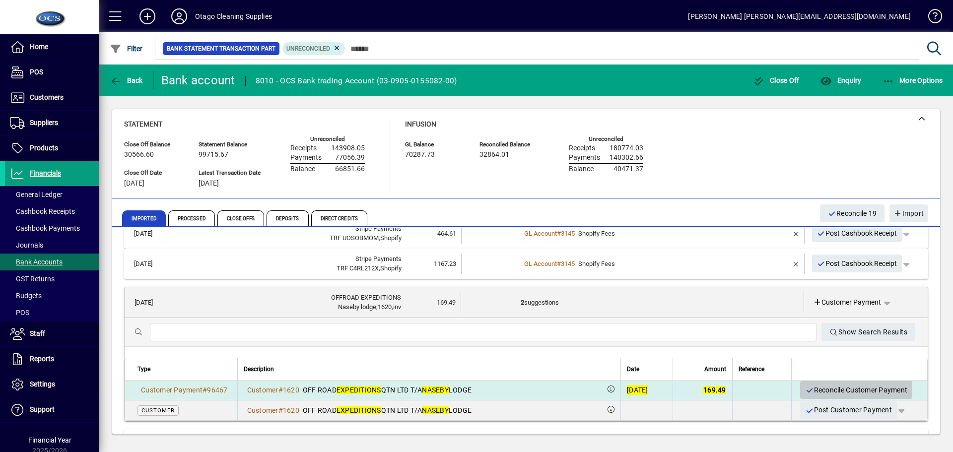
click at [819, 392] on span "Reconcile Customer Payment" at bounding box center [856, 390] width 102 height 16
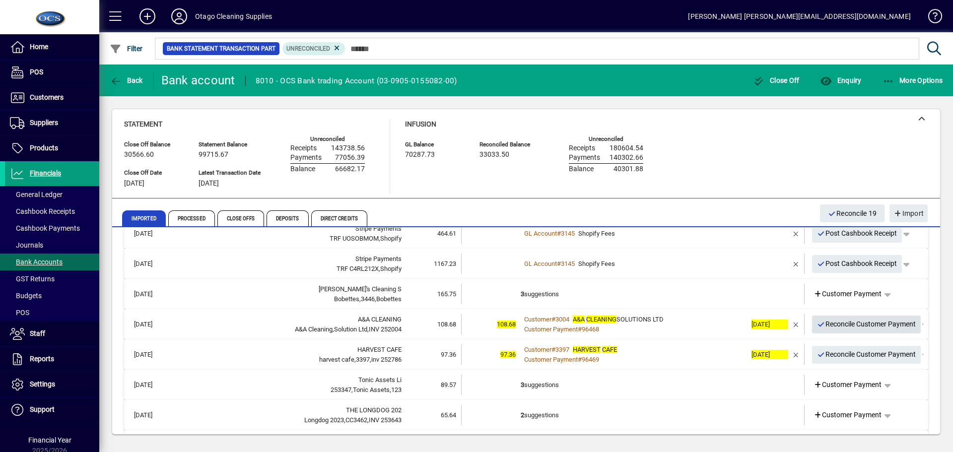
click at [839, 328] on span "Reconcile Customer Payment" at bounding box center [866, 324] width 99 height 16
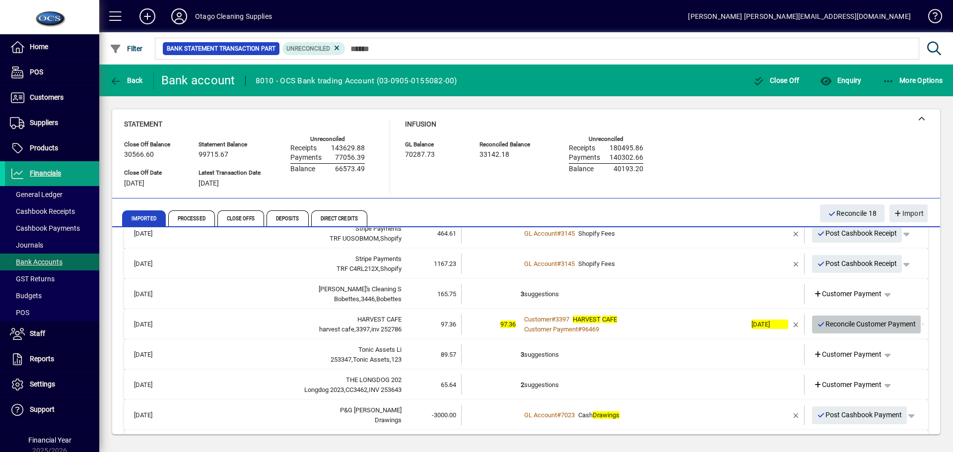
click at [839, 328] on span "Reconcile Customer Payment" at bounding box center [866, 324] width 99 height 16
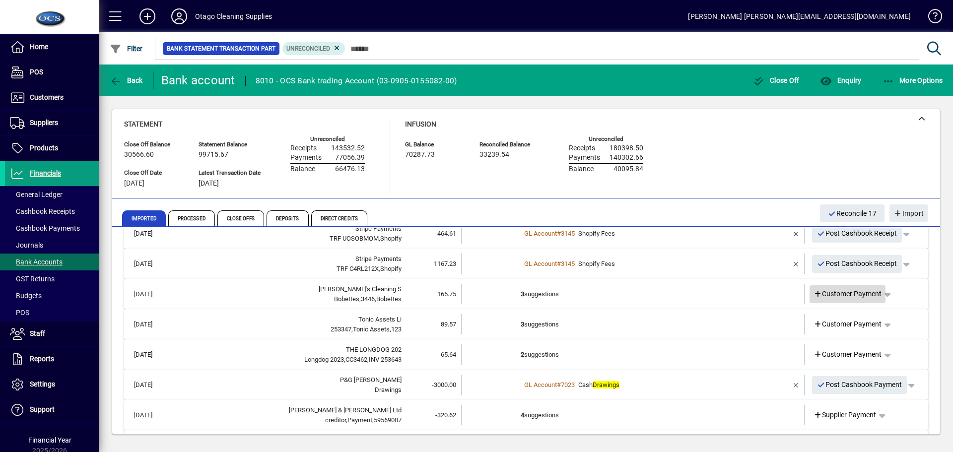
click at [838, 295] on span "Customer Payment" at bounding box center [848, 294] width 68 height 10
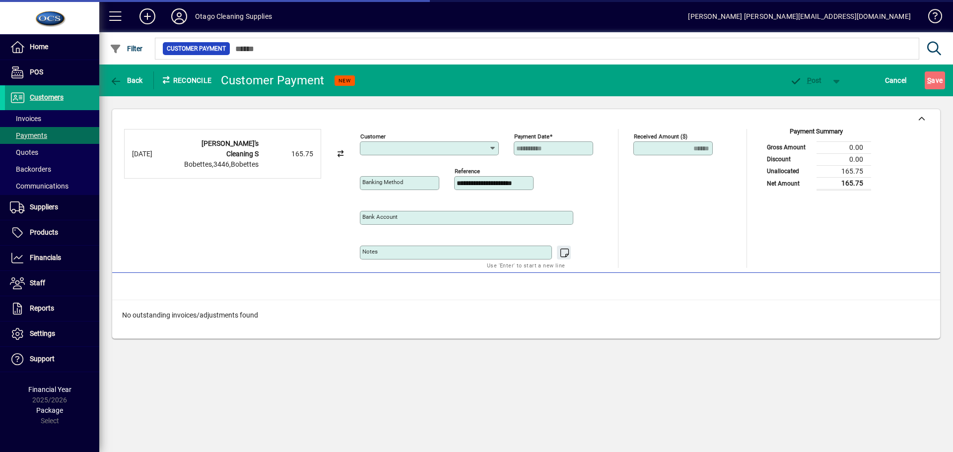
type input "**********"
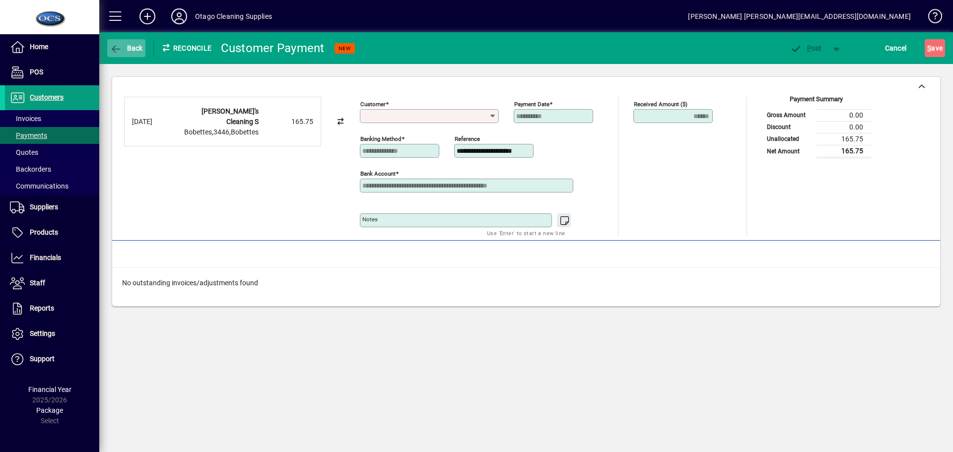
click at [137, 48] on span "Back" at bounding box center [126, 48] width 33 height 8
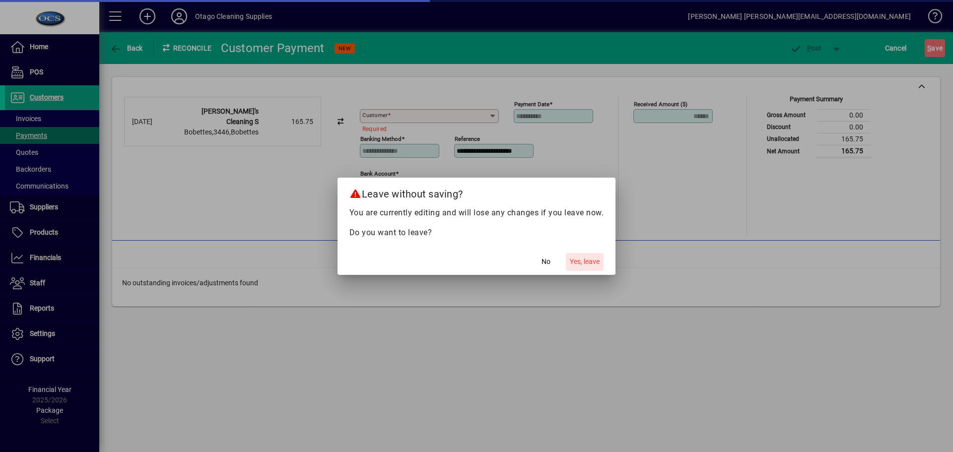
click at [594, 259] on span "Yes, leave" at bounding box center [585, 262] width 30 height 10
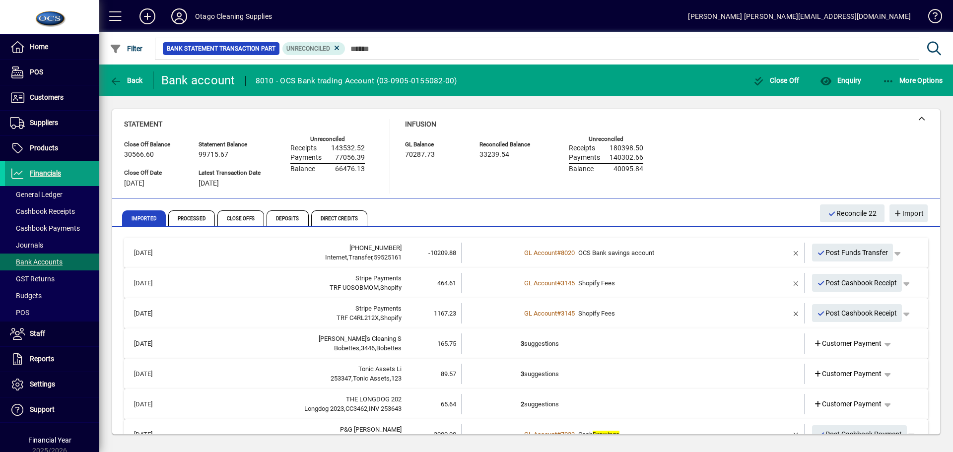
click at [662, 346] on td "3 suggestions" at bounding box center [634, 344] width 226 height 20
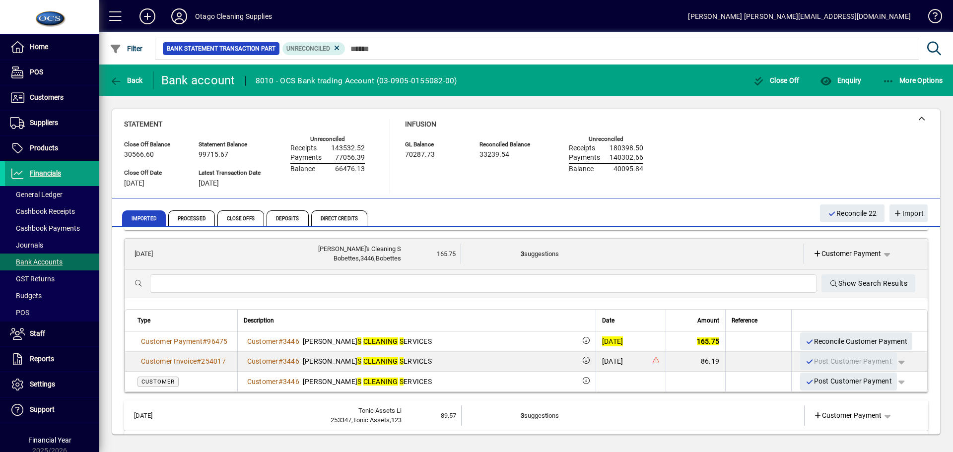
scroll to position [99, 0]
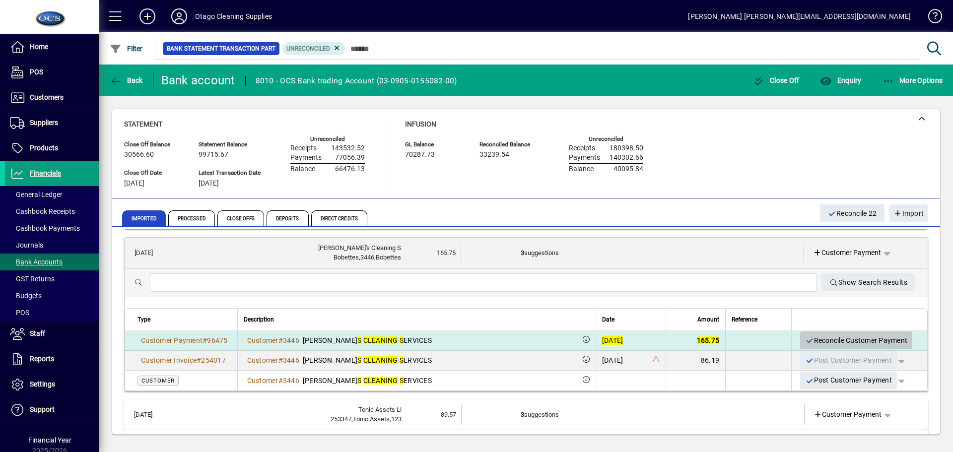
click at [821, 341] on span "Reconcile Customer Payment" at bounding box center [856, 341] width 102 height 16
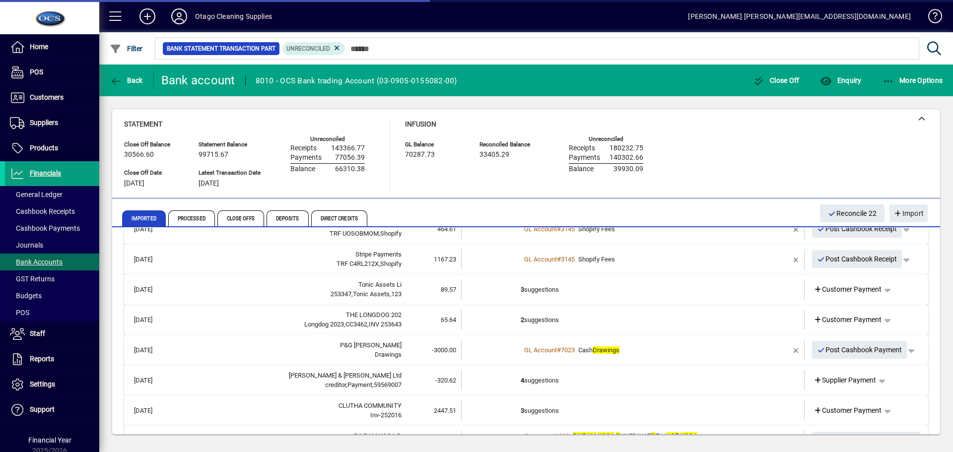
scroll to position [0, 0]
